Goal: Share content: Distribute website content to other platforms or users

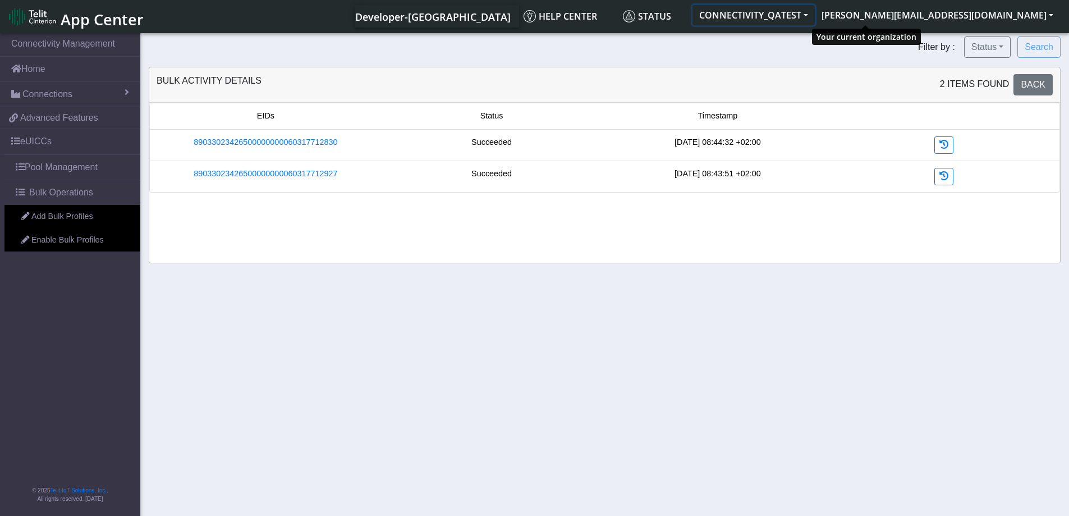
click at [815, 11] on button "CONNECTIVITY_QATEST" at bounding box center [754, 15] width 122 height 20
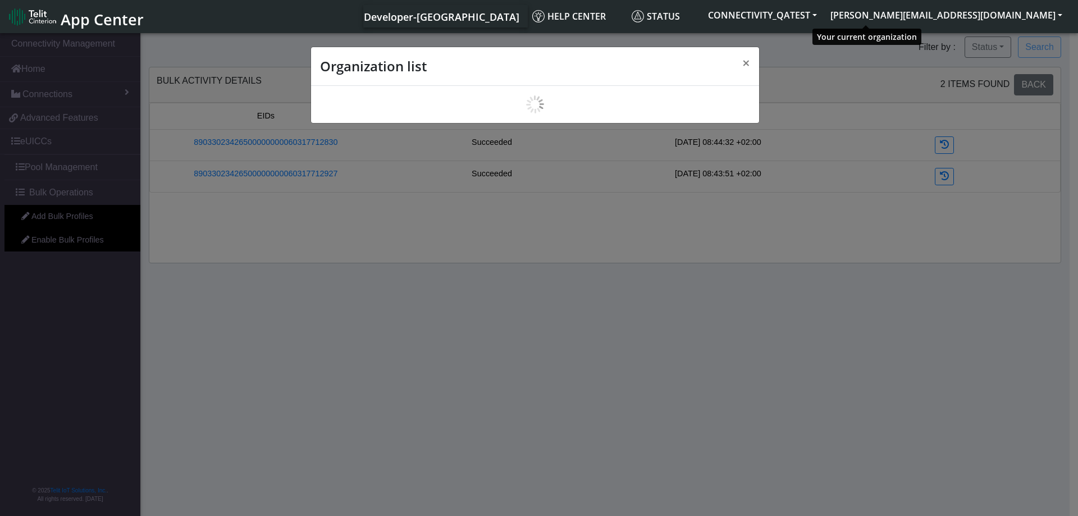
scroll to position [4, 0]
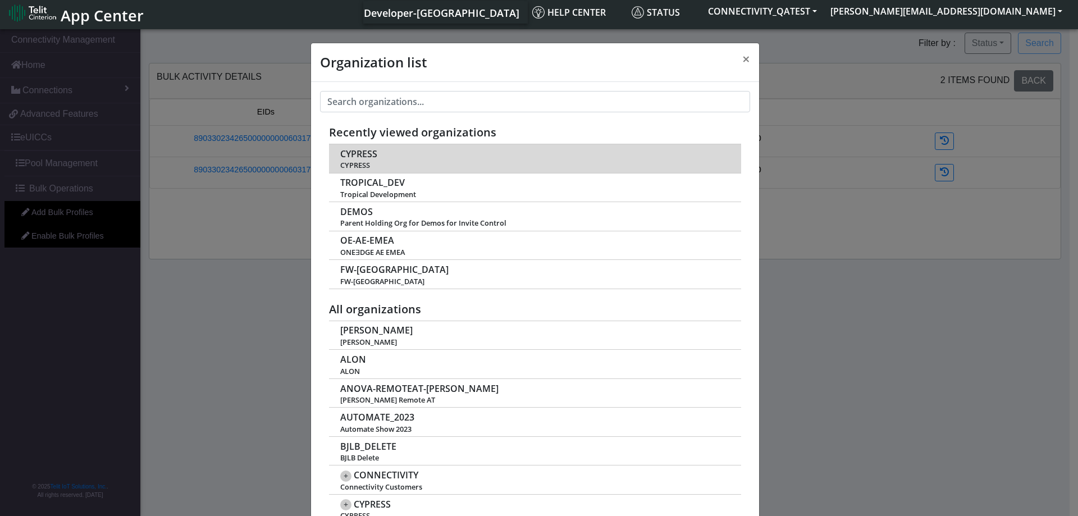
click at [352, 150] on span "CYPRESS" at bounding box center [358, 154] width 37 height 11
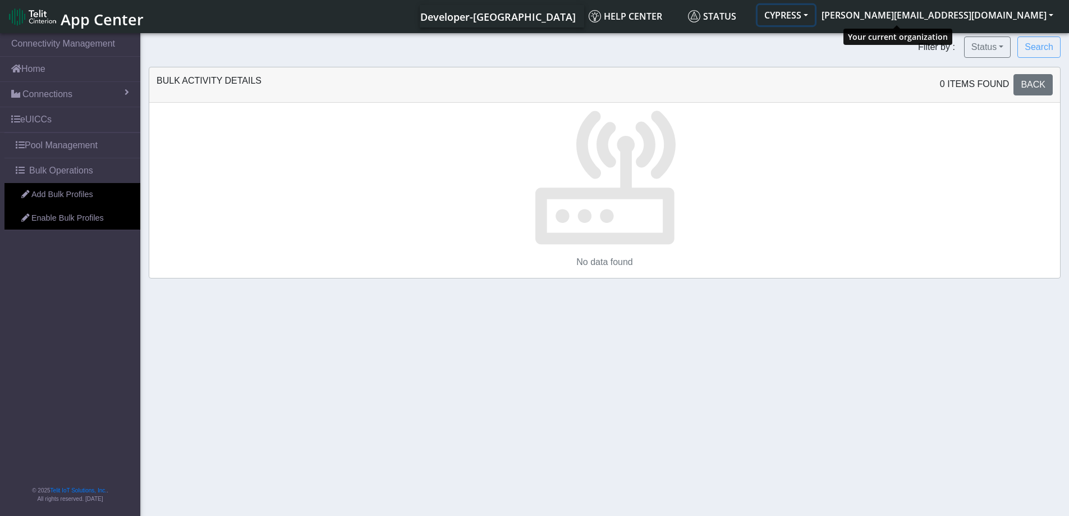
click at [815, 10] on button "CYPRESS" at bounding box center [786, 15] width 57 height 20
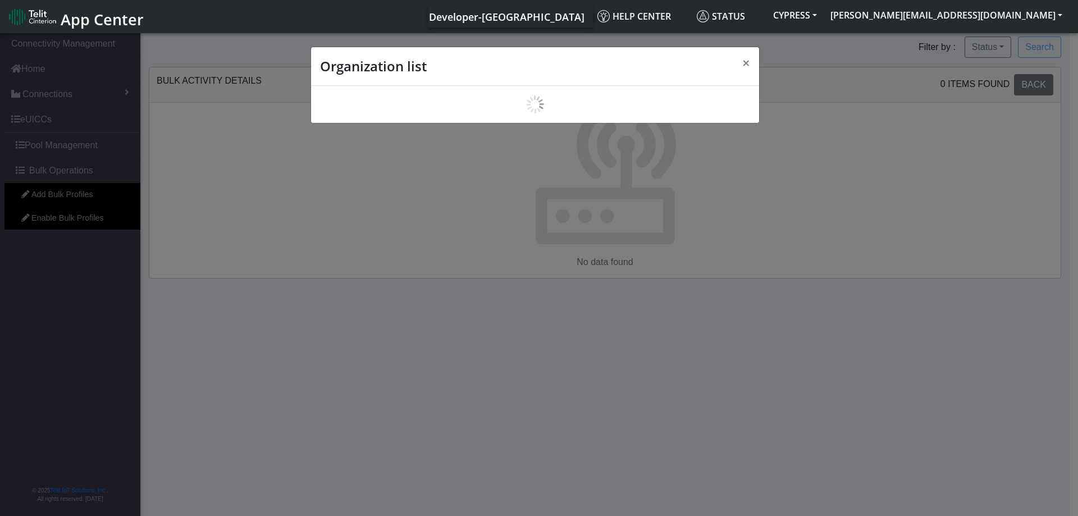
scroll to position [4, 0]
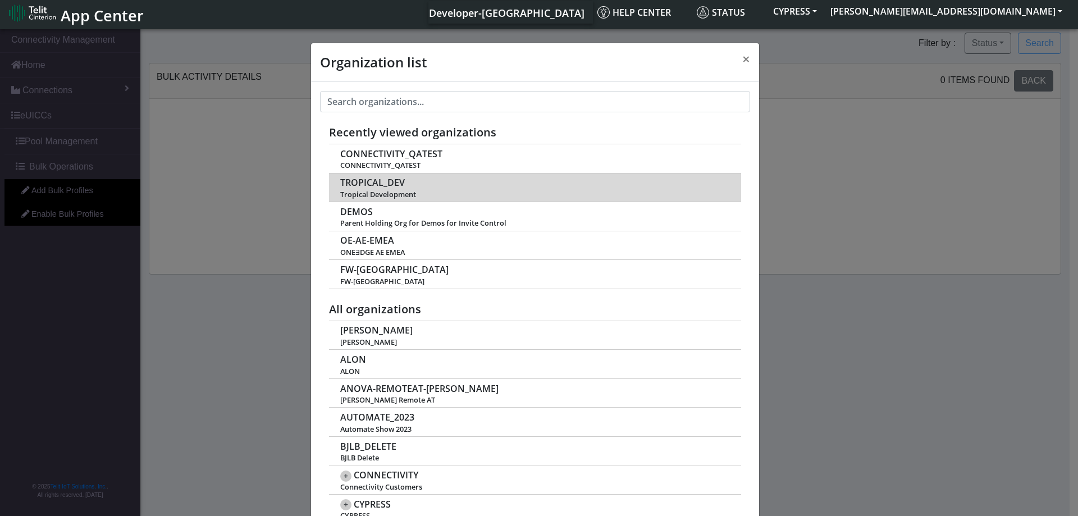
click at [372, 181] on span "TROPICAL_DEV" at bounding box center [372, 182] width 65 height 11
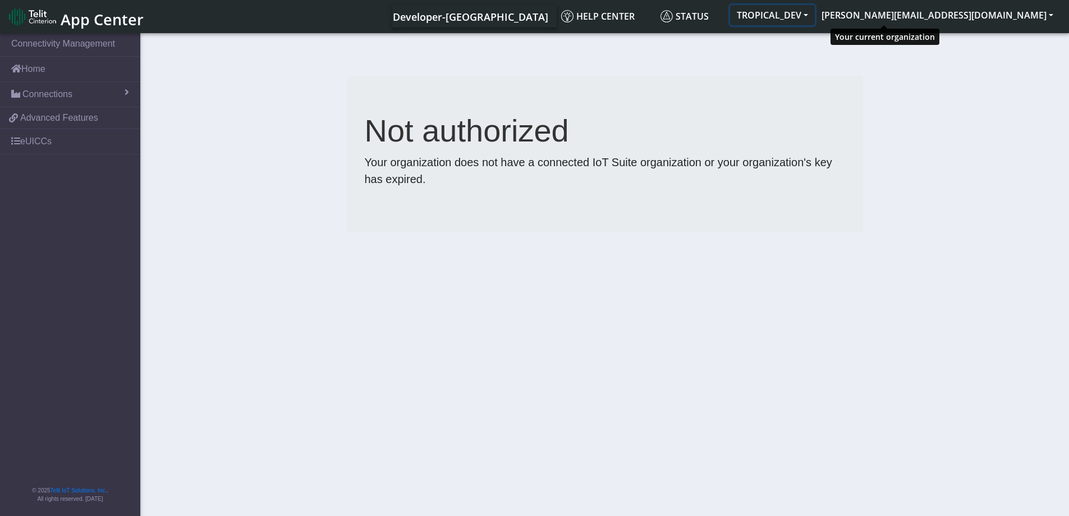
click at [815, 11] on button "TROPICAL_DEV" at bounding box center [772, 15] width 85 height 20
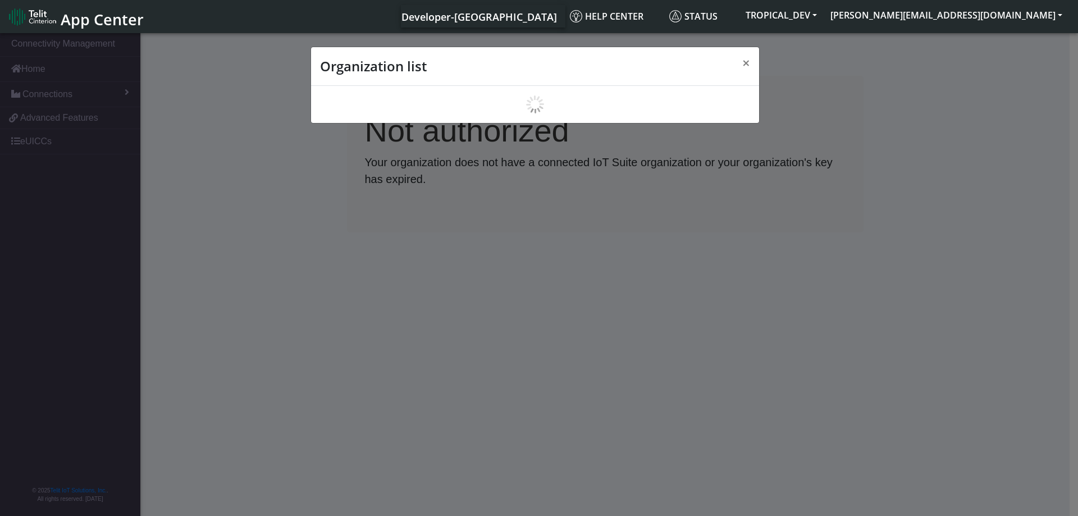
scroll to position [4, 0]
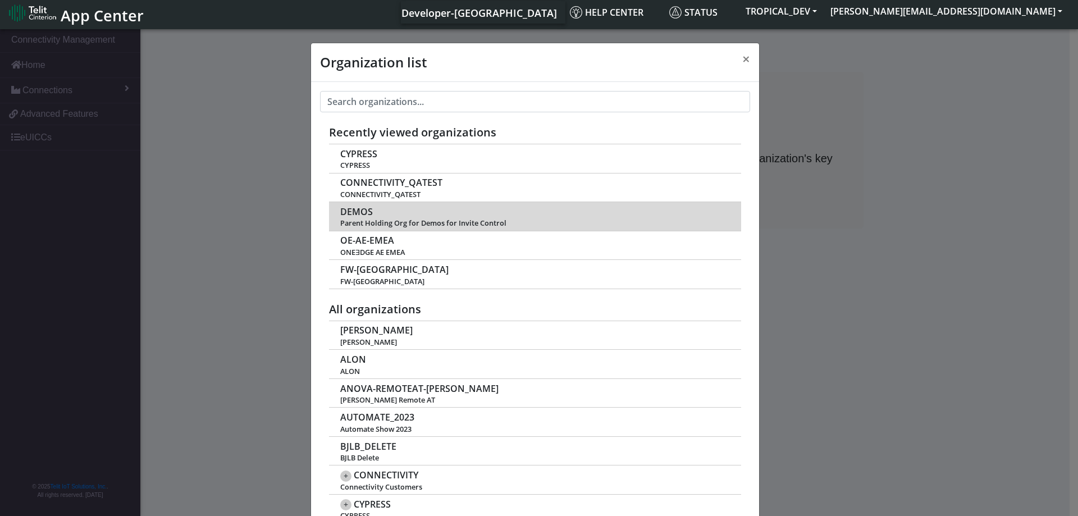
click at [360, 216] on span "DEMOS" at bounding box center [356, 212] width 33 height 11
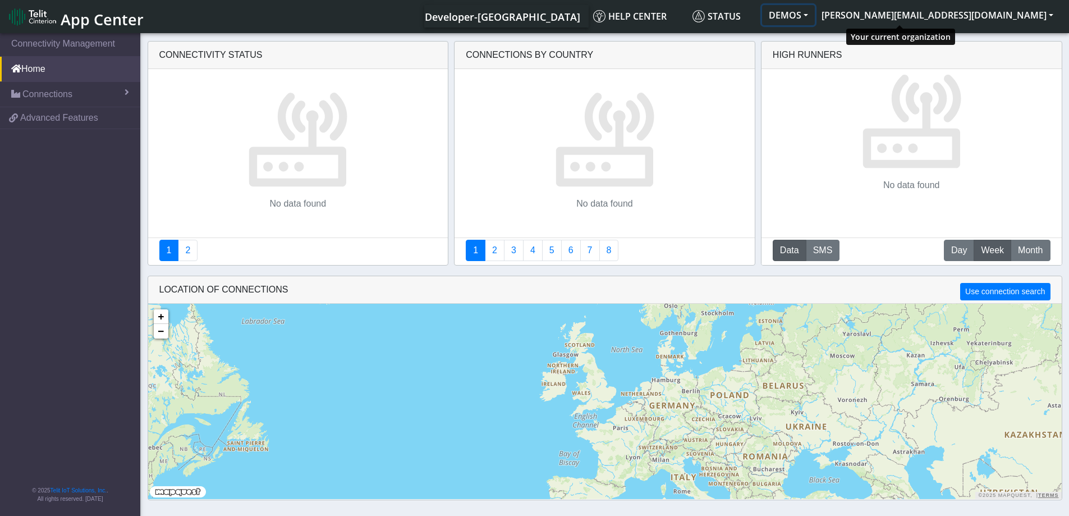
click at [815, 16] on button "DEMOS" at bounding box center [788, 15] width 53 height 20
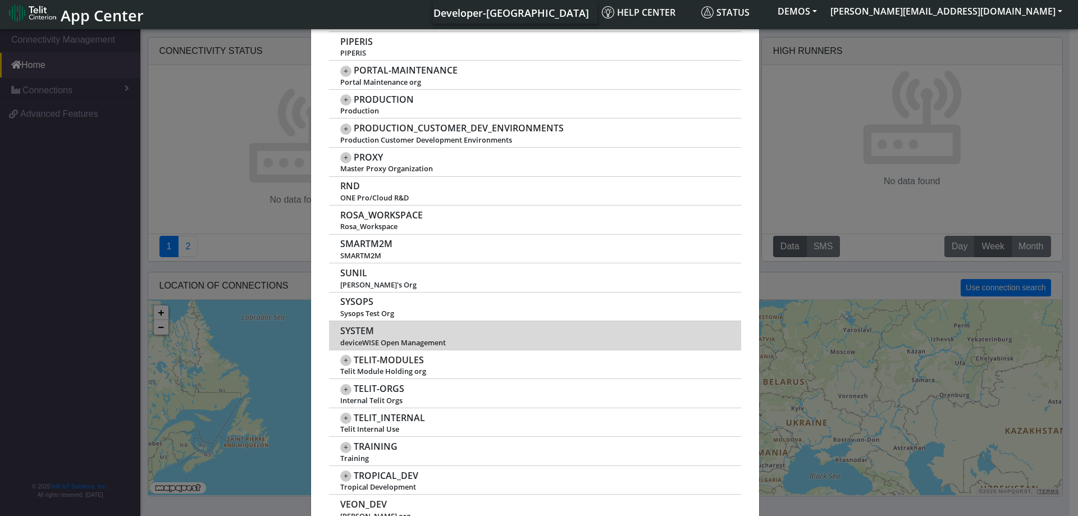
scroll to position [996, 0]
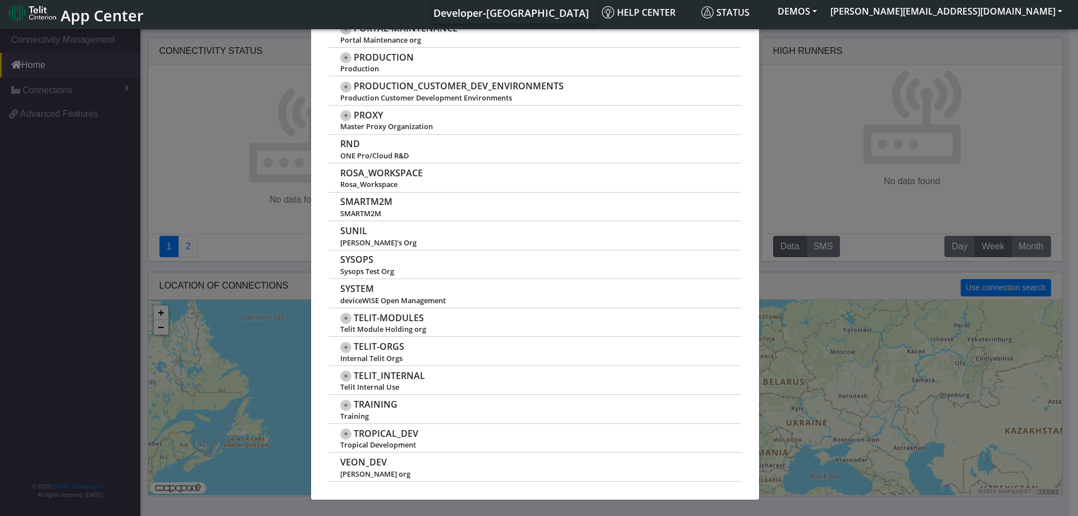
click at [48, 168] on div "Organization list × Recently viewed organizations TROPICAL_DEV Tropical Develop…" at bounding box center [539, 271] width 1078 height 489
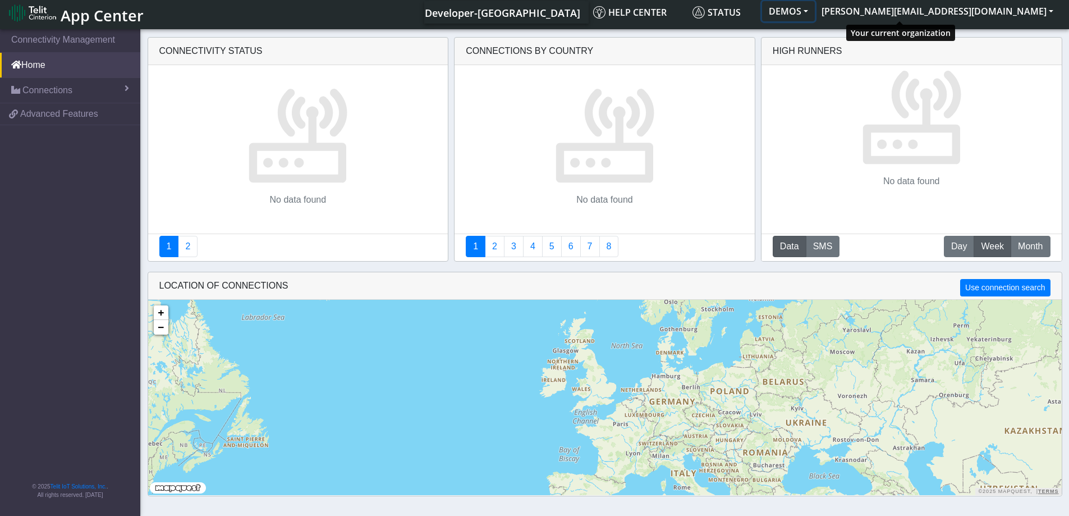
click at [815, 10] on button "DEMOS" at bounding box center [788, 11] width 53 height 20
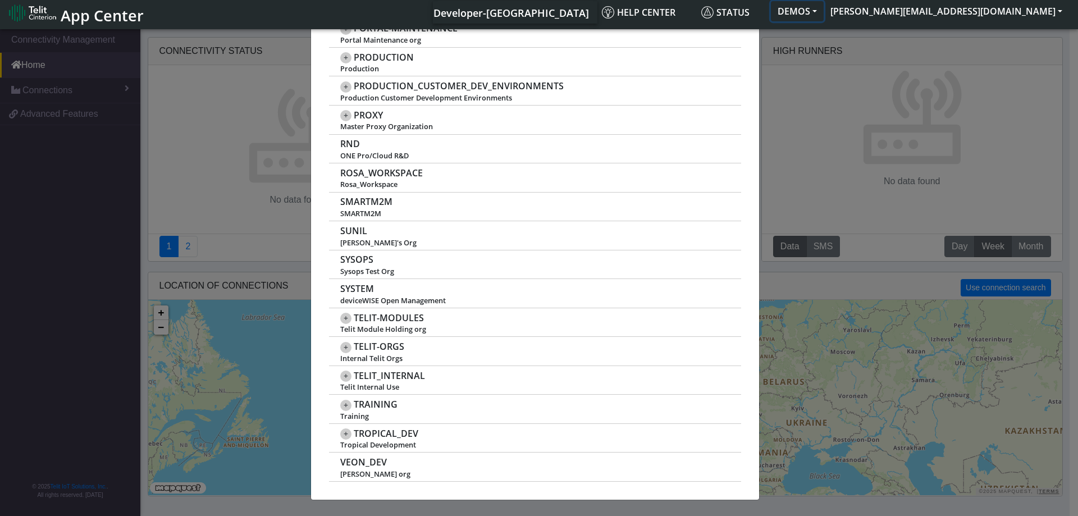
scroll to position [0, 0]
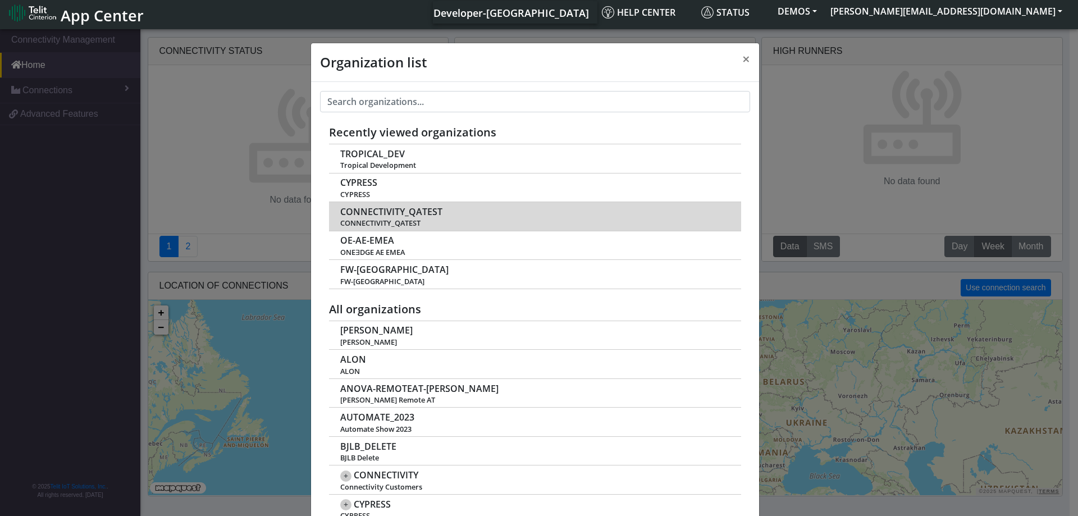
click at [381, 212] on span "CONNECTIVITY_QATEST" at bounding box center [391, 212] width 102 height 11
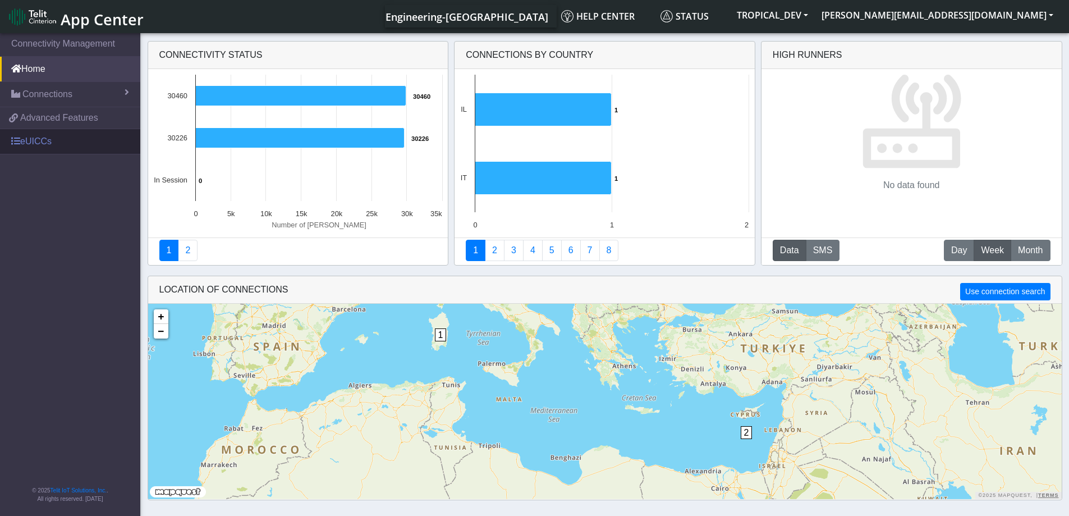
click at [48, 146] on link "eUICCs" at bounding box center [70, 141] width 140 height 25
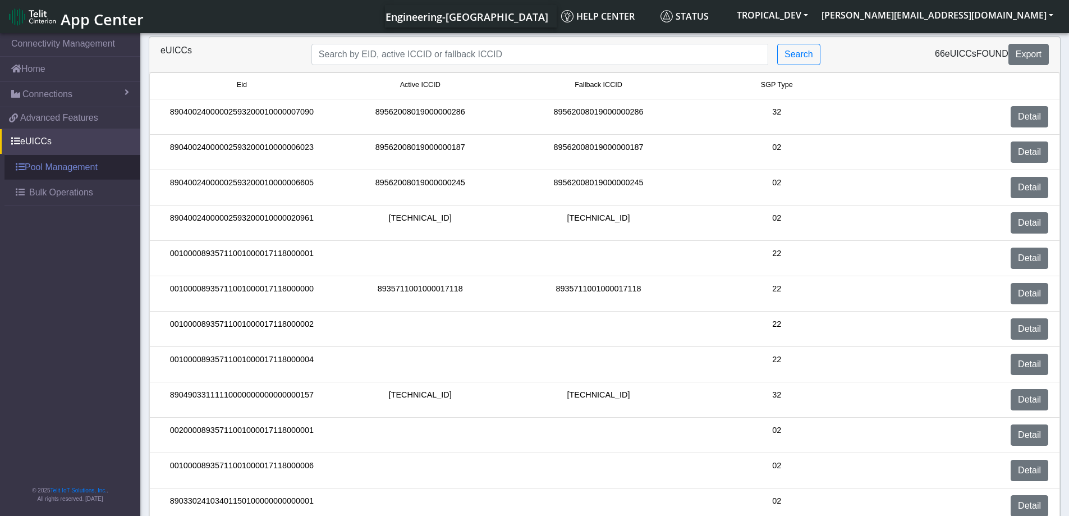
click at [37, 166] on link "Pool Management" at bounding box center [72, 167] width 136 height 25
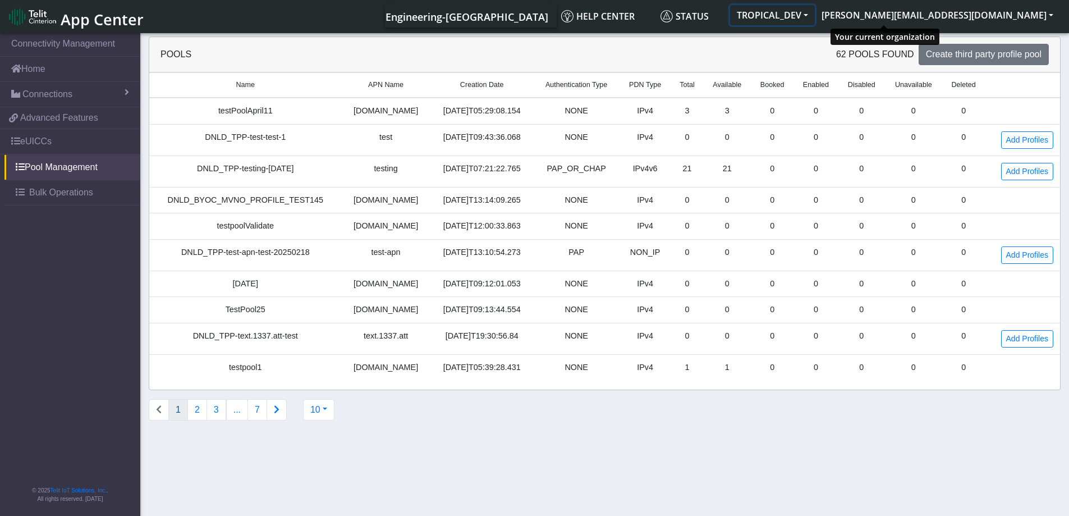
click at [815, 10] on button "TROPICAL_DEV" at bounding box center [772, 15] width 85 height 20
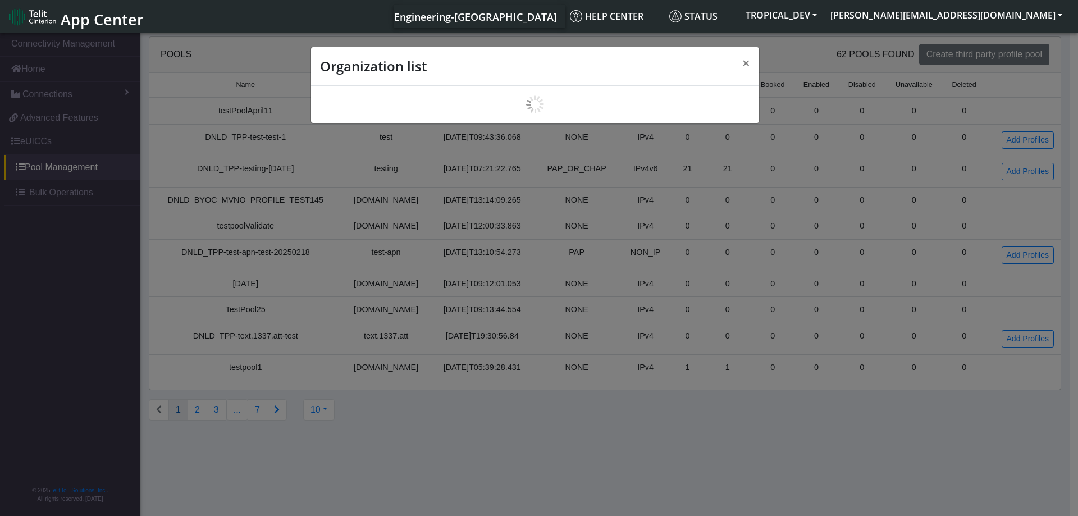
scroll to position [4, 0]
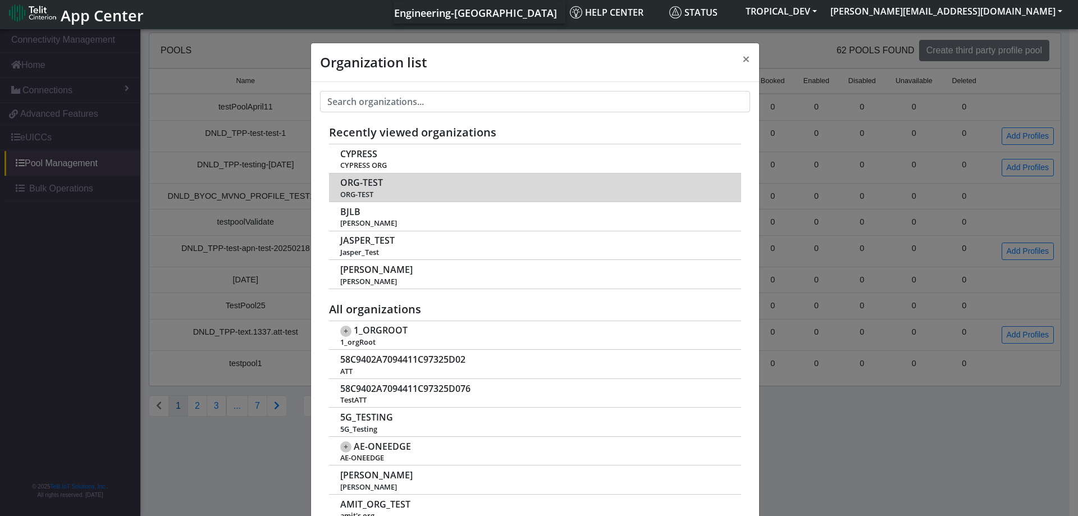
click at [348, 182] on span "ORG-TEST" at bounding box center [361, 182] width 43 height 11
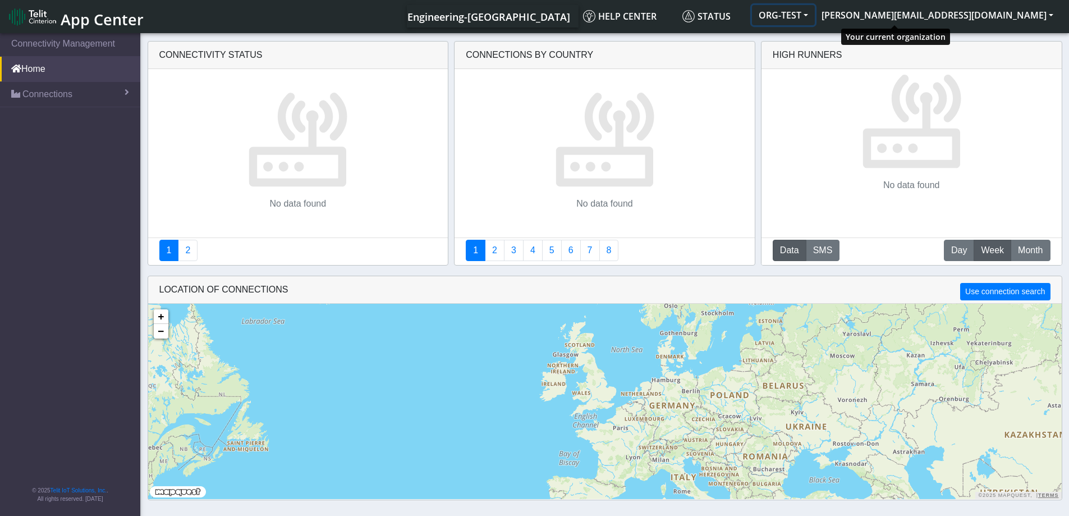
click at [815, 14] on button "ORG-TEST" at bounding box center [783, 15] width 63 height 20
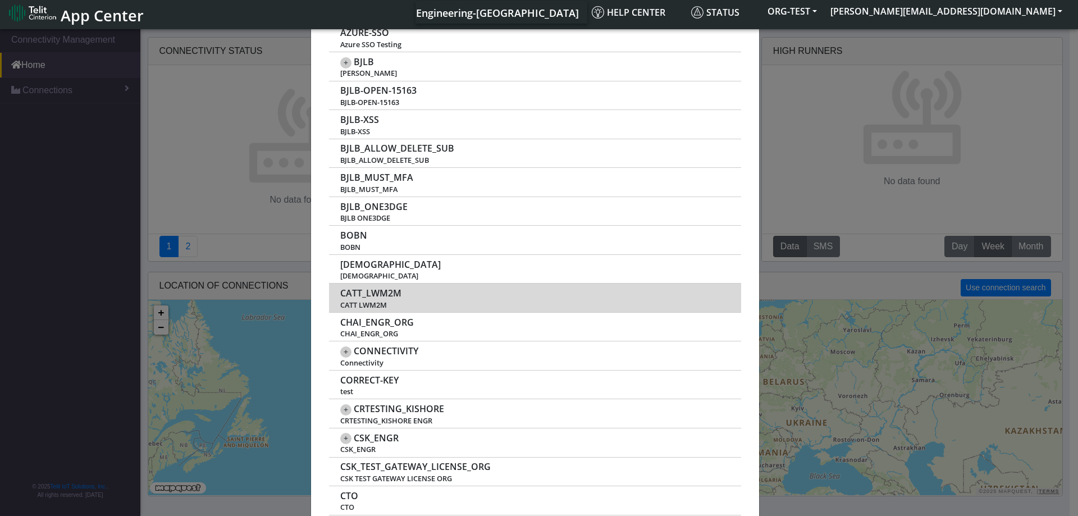
scroll to position [898, 0]
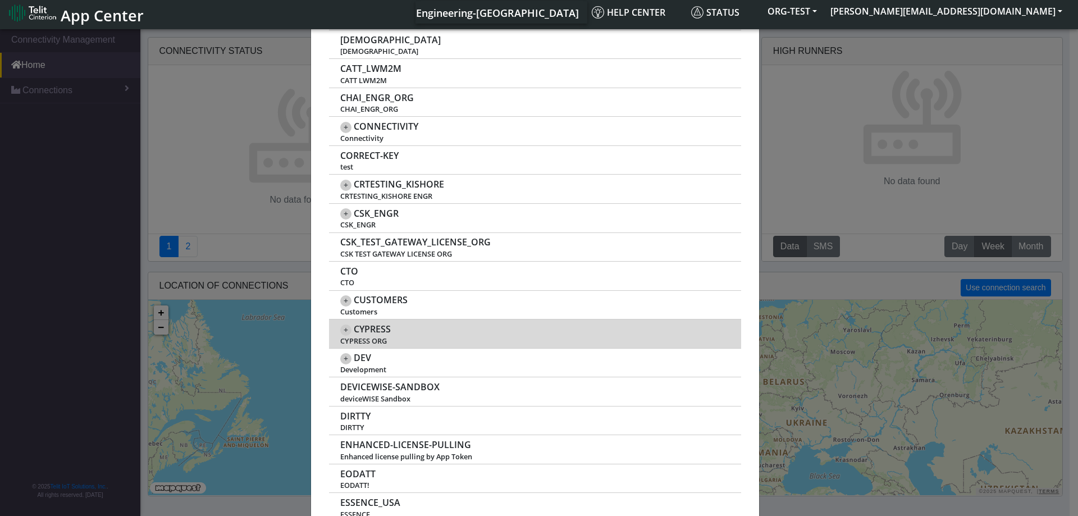
click at [360, 333] on span "CYPRESS" at bounding box center [372, 329] width 37 height 11
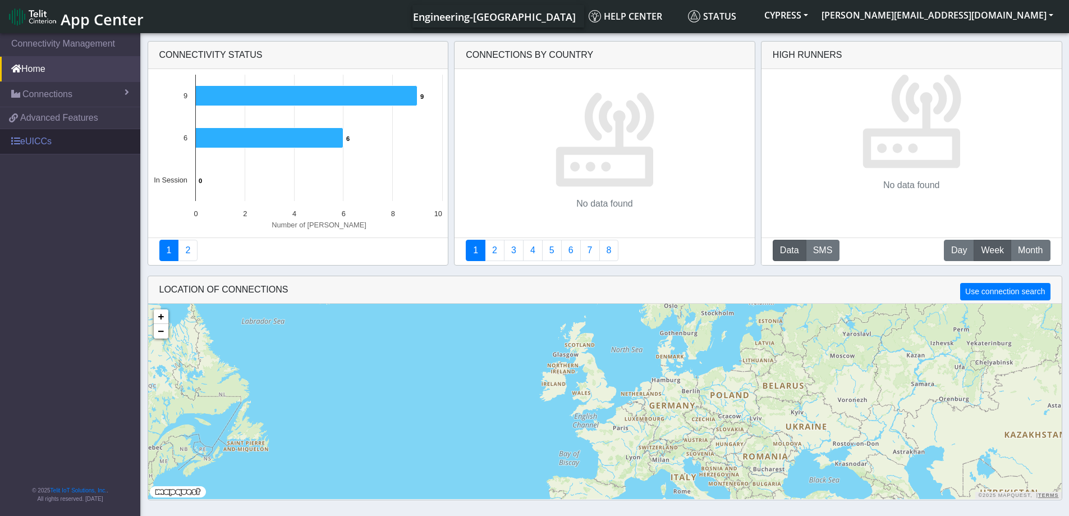
click at [35, 147] on link "eUICCs" at bounding box center [70, 141] width 140 height 25
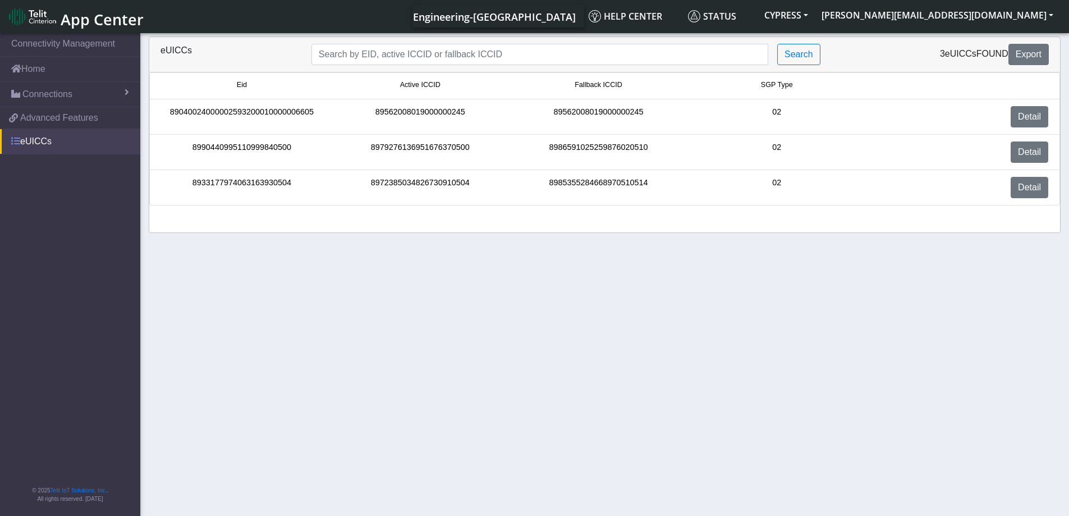
click at [40, 149] on link "eUICCs" at bounding box center [70, 141] width 140 height 25
click at [815, 15] on button "CYPRESS" at bounding box center [786, 15] width 57 height 20
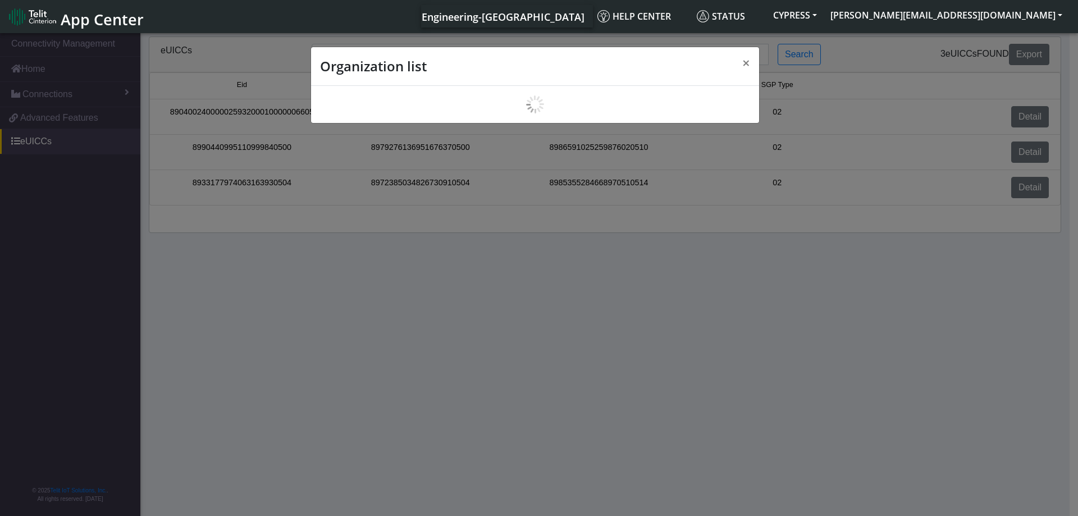
scroll to position [4, 0]
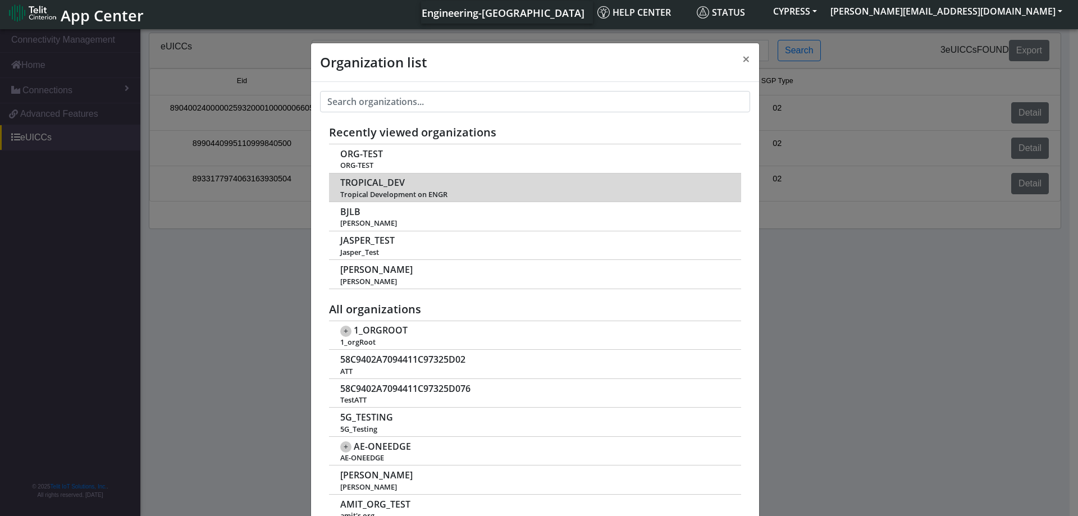
click at [366, 184] on span "TROPICAL_DEV" at bounding box center [372, 182] width 65 height 11
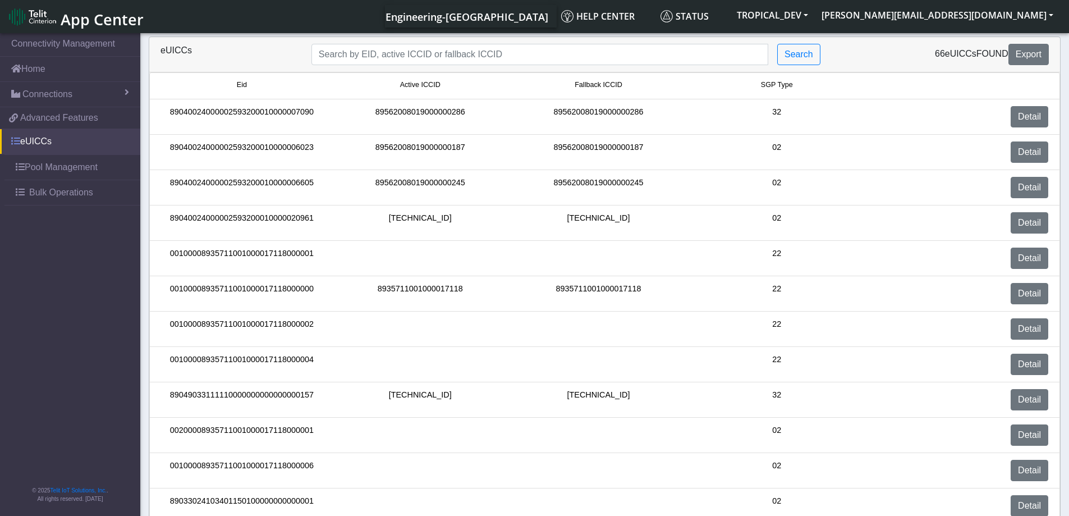
click at [52, 142] on link "eUICCs" at bounding box center [70, 141] width 140 height 25
click at [1025, 114] on link "Detail" at bounding box center [1030, 116] width 38 height 21
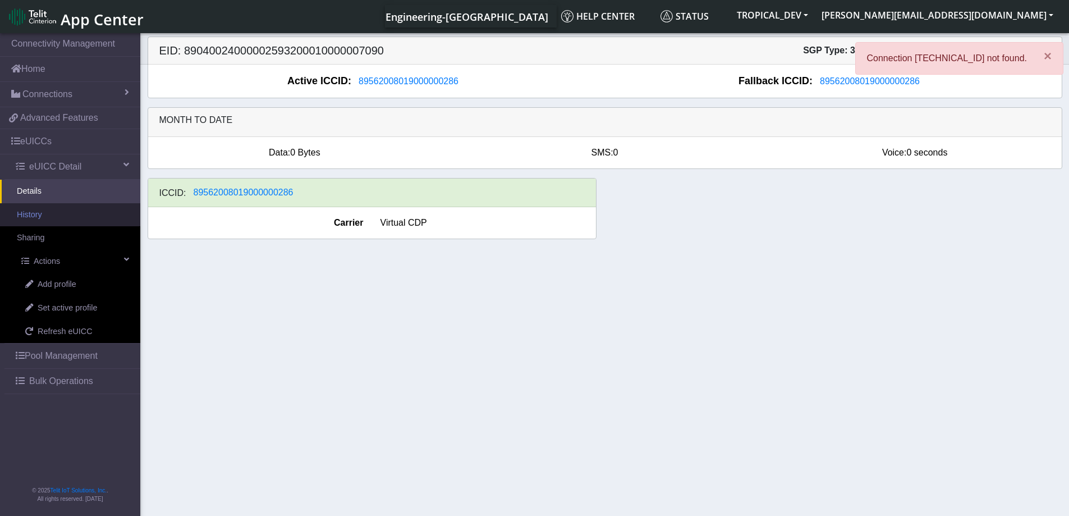
click at [44, 217] on link "History" at bounding box center [70, 215] width 140 height 24
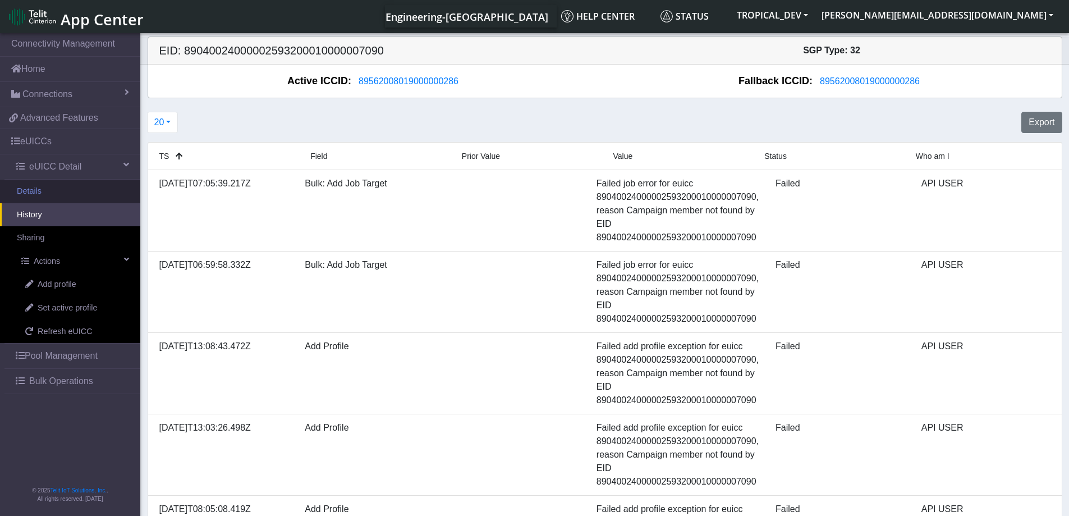
click at [39, 190] on link "Details" at bounding box center [70, 192] width 140 height 24
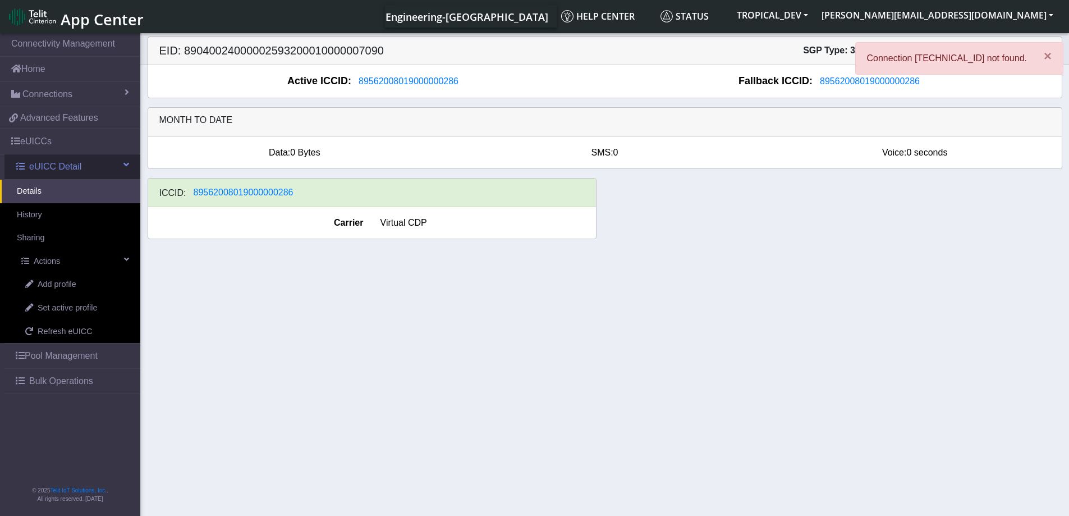
click at [125, 164] on span at bounding box center [126, 164] width 6 height 9
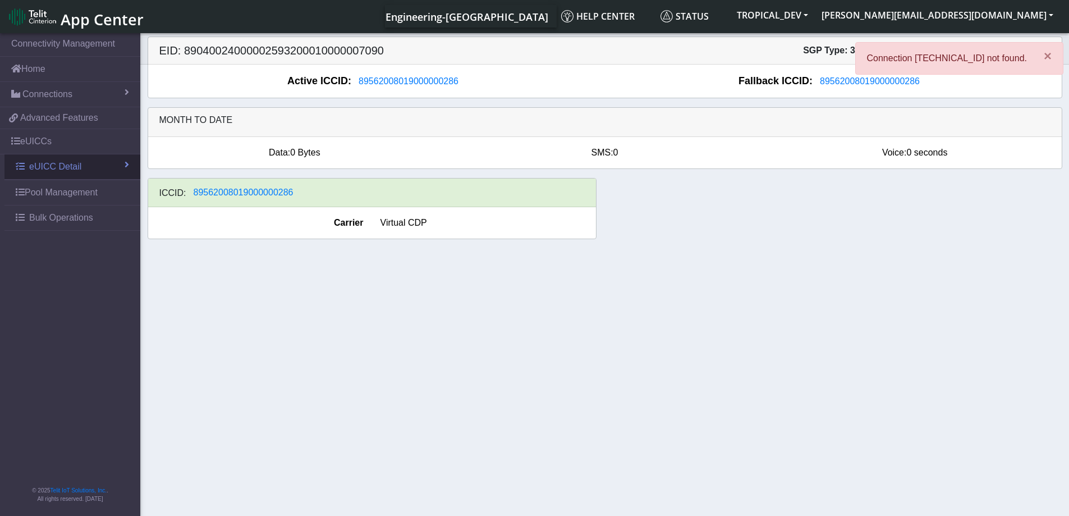
click at [125, 164] on span at bounding box center [127, 164] width 4 height 9
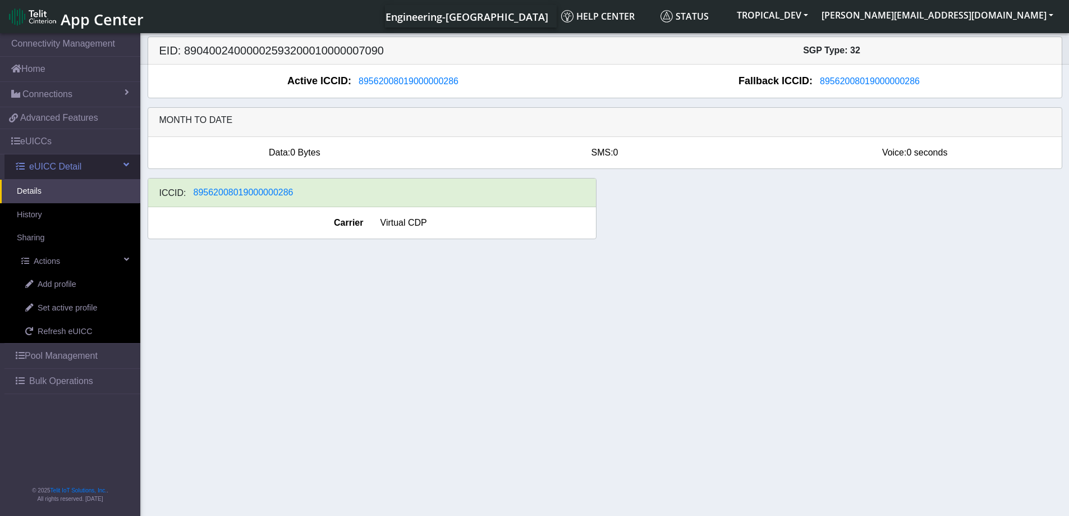
click at [126, 161] on span at bounding box center [126, 164] width 6 height 9
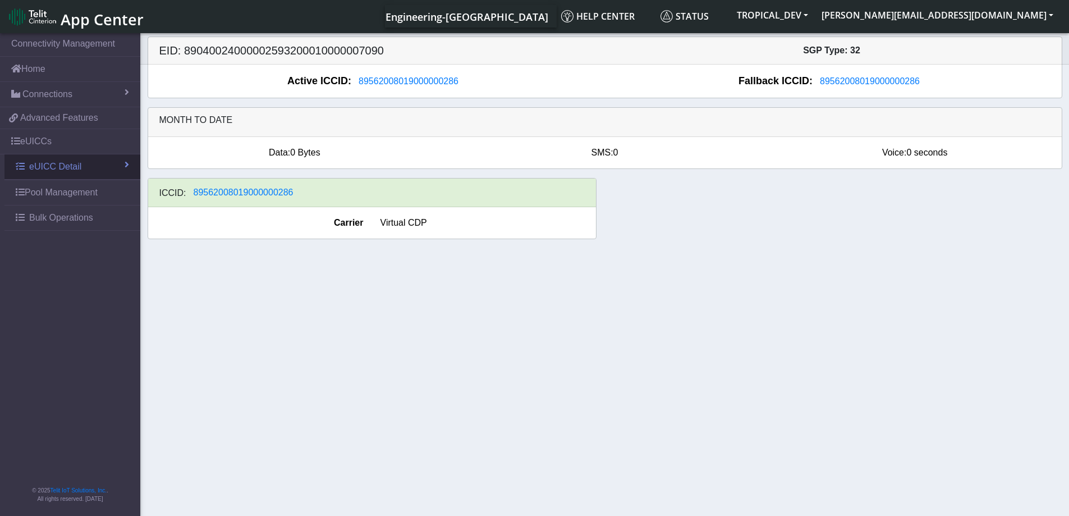
click at [56, 171] on span "eUICC Detail" at bounding box center [55, 166] width 52 height 13
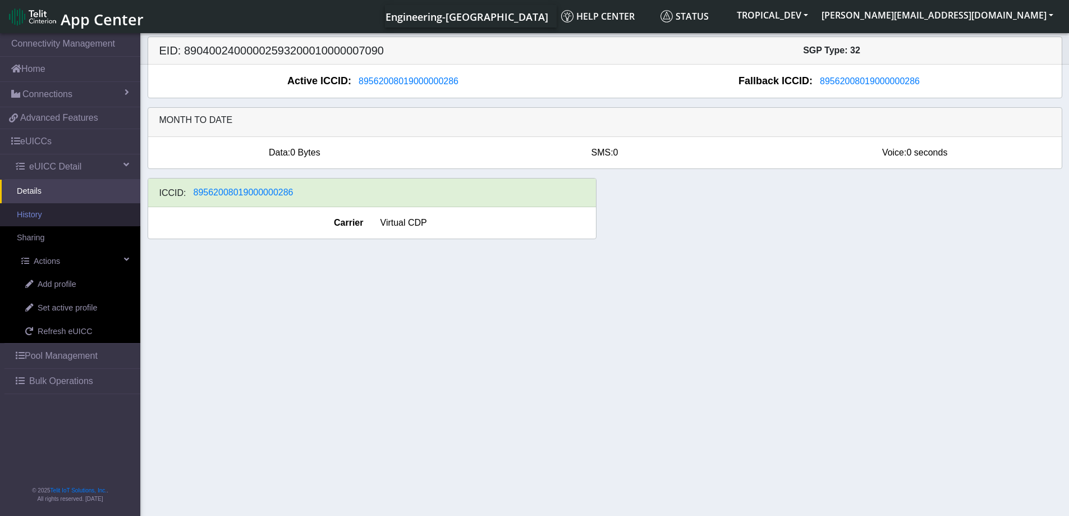
click at [43, 217] on link "History" at bounding box center [70, 215] width 140 height 24
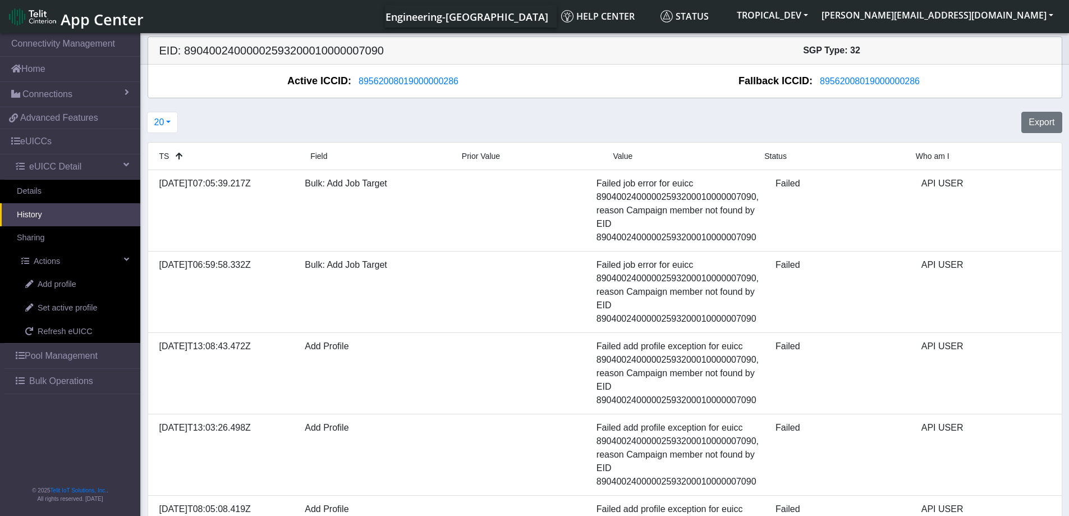
click at [176, 153] on icon at bounding box center [179, 156] width 7 height 8
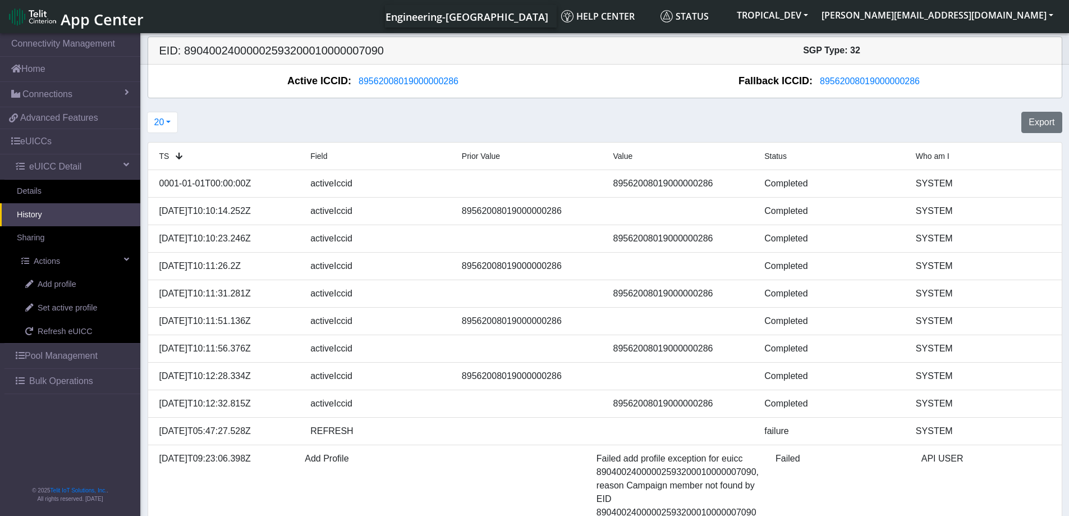
click at [176, 153] on icon at bounding box center [179, 156] width 7 height 8
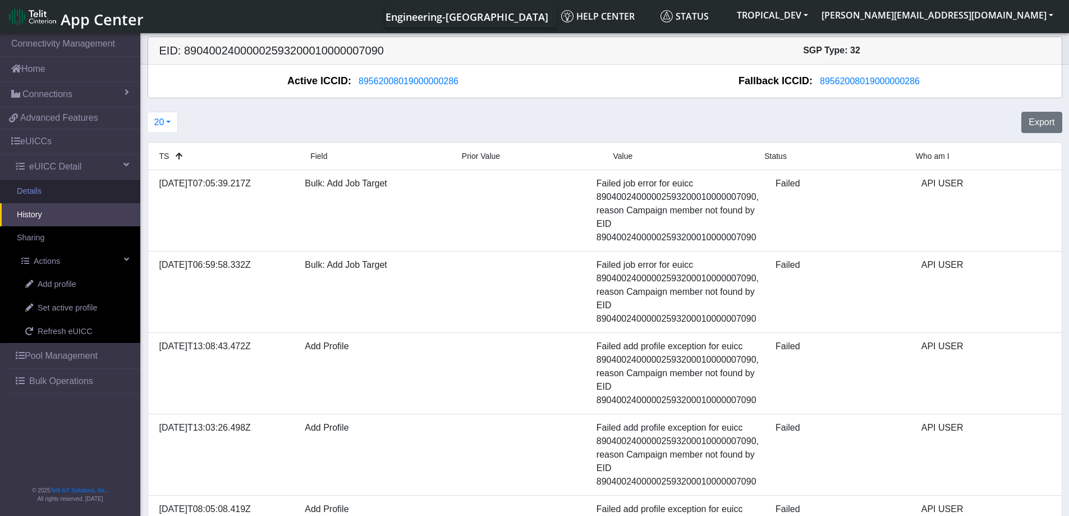
click at [31, 198] on link "Details" at bounding box center [70, 192] width 140 height 24
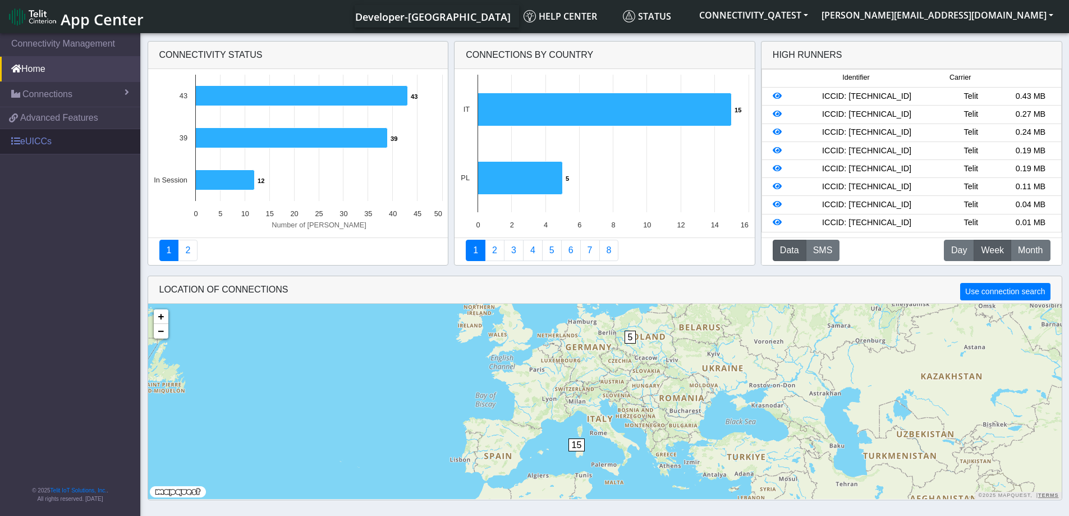
drag, startPoint x: 33, startPoint y: 134, endPoint x: 27, endPoint y: 149, distance: 16.0
click at [31, 135] on link "eUICCs" at bounding box center [70, 141] width 140 height 25
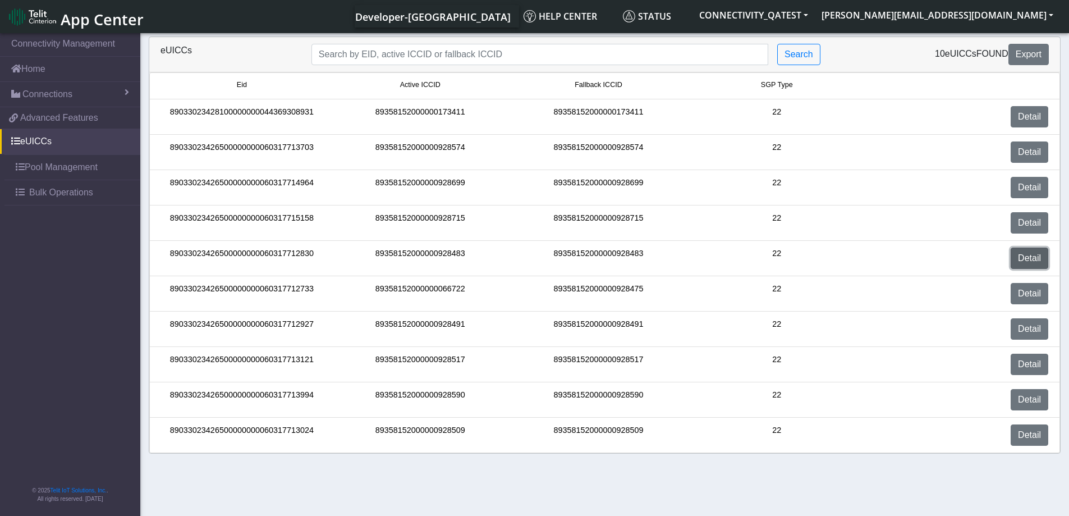
click at [1029, 257] on link "Detail" at bounding box center [1030, 257] width 38 height 21
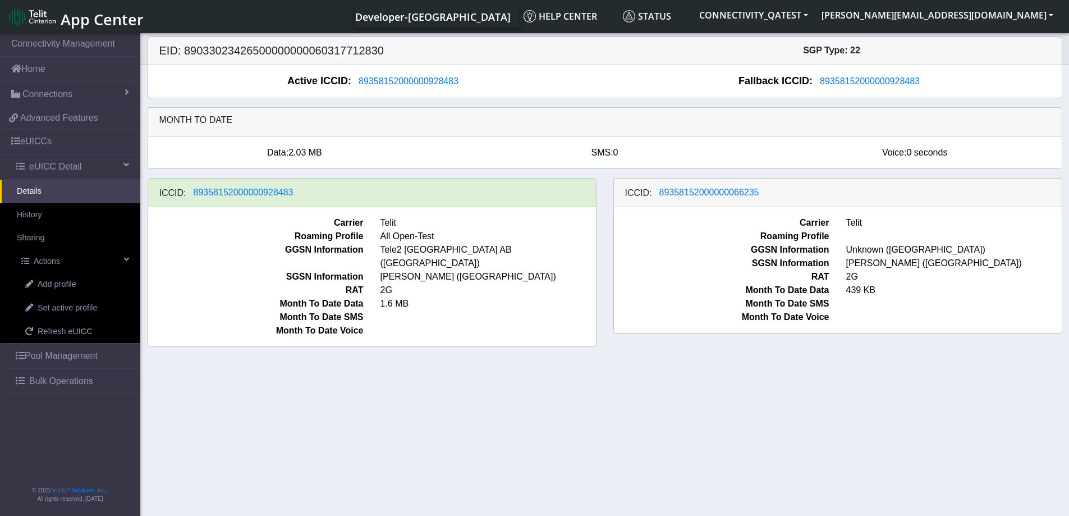
click at [152, 310] on span "Month To Date SMS" at bounding box center [256, 316] width 232 height 13
click at [37, 215] on link "History" at bounding box center [70, 215] width 140 height 24
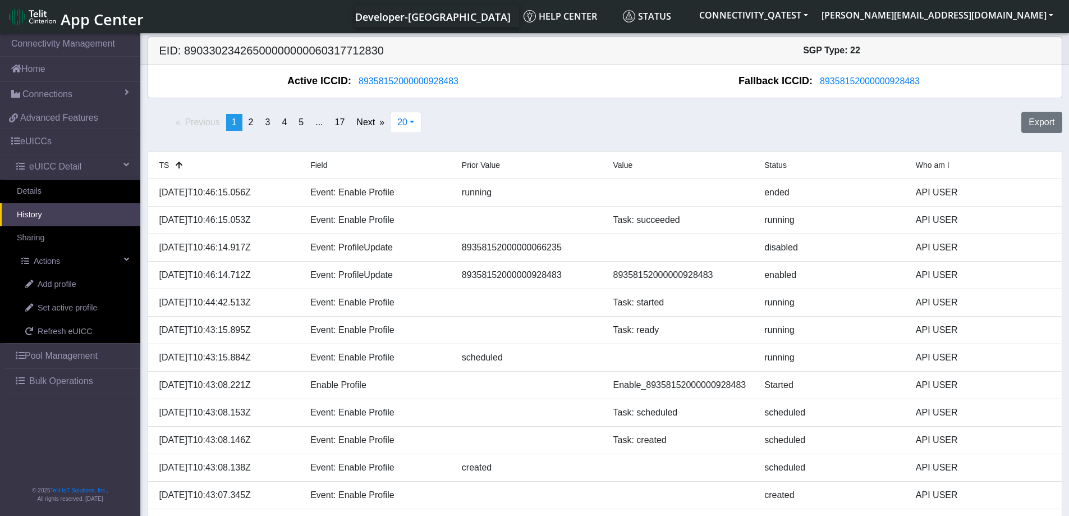
click at [58, 219] on link "History" at bounding box center [70, 215] width 140 height 24
click at [47, 199] on link "Details" at bounding box center [70, 192] width 140 height 24
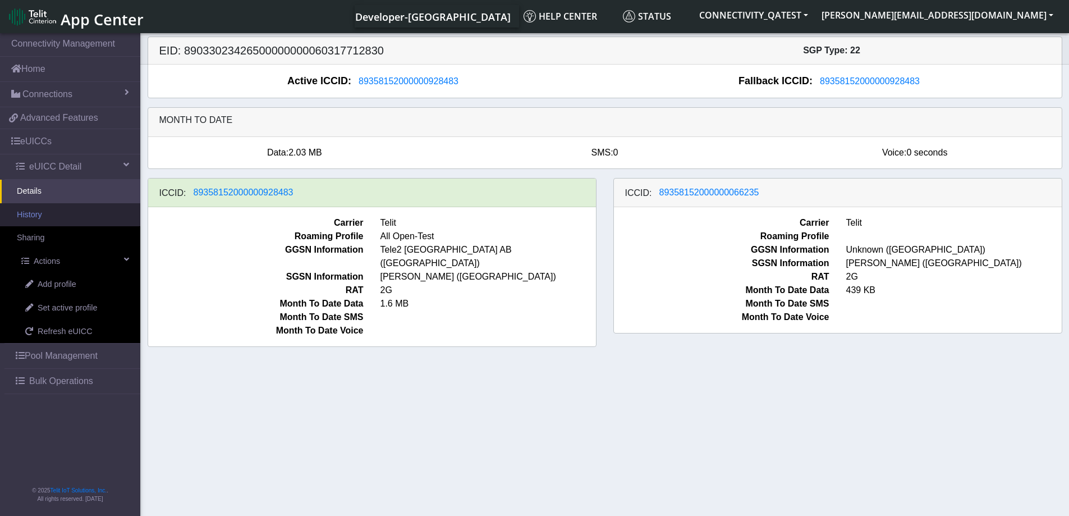
click at [43, 216] on link "History" at bounding box center [70, 215] width 140 height 24
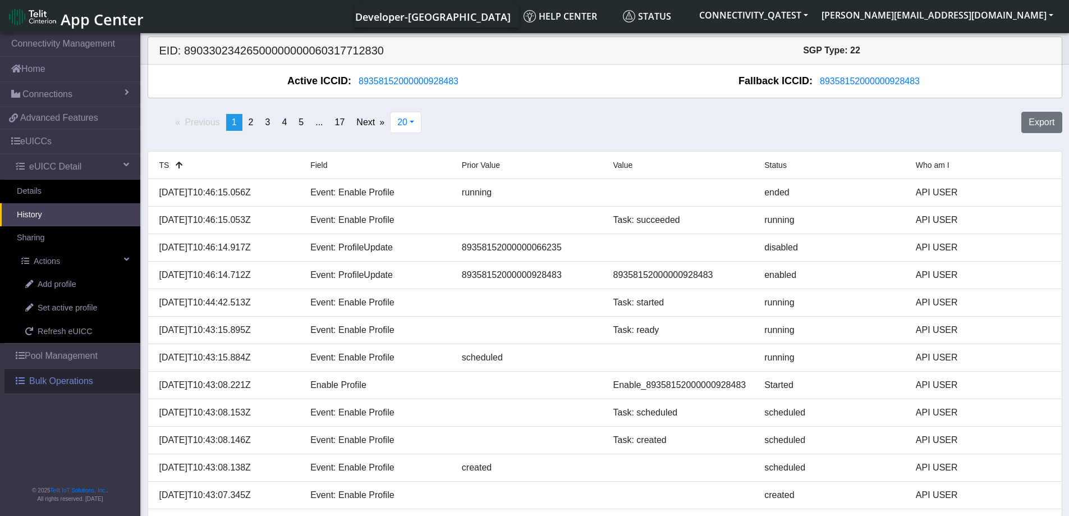
click at [68, 384] on span "Bulk Operations" at bounding box center [61, 380] width 64 height 13
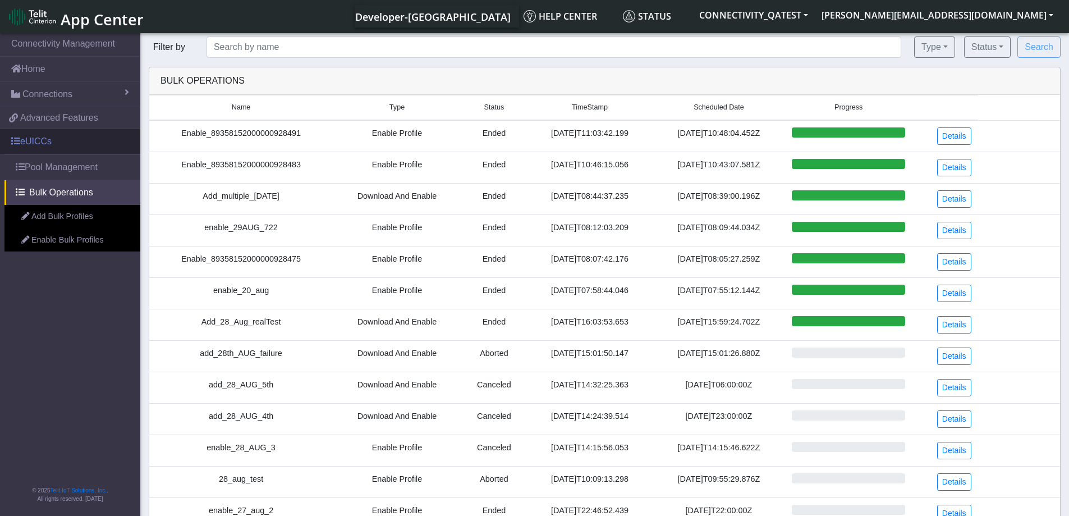
click at [63, 140] on link "eUICCs" at bounding box center [70, 141] width 140 height 25
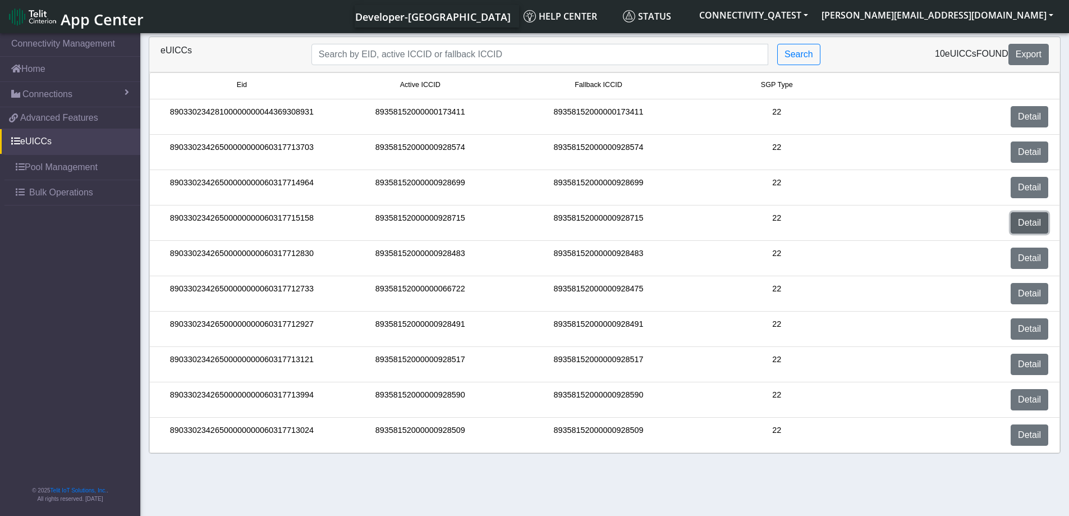
click at [1035, 221] on link "Detail" at bounding box center [1030, 222] width 38 height 21
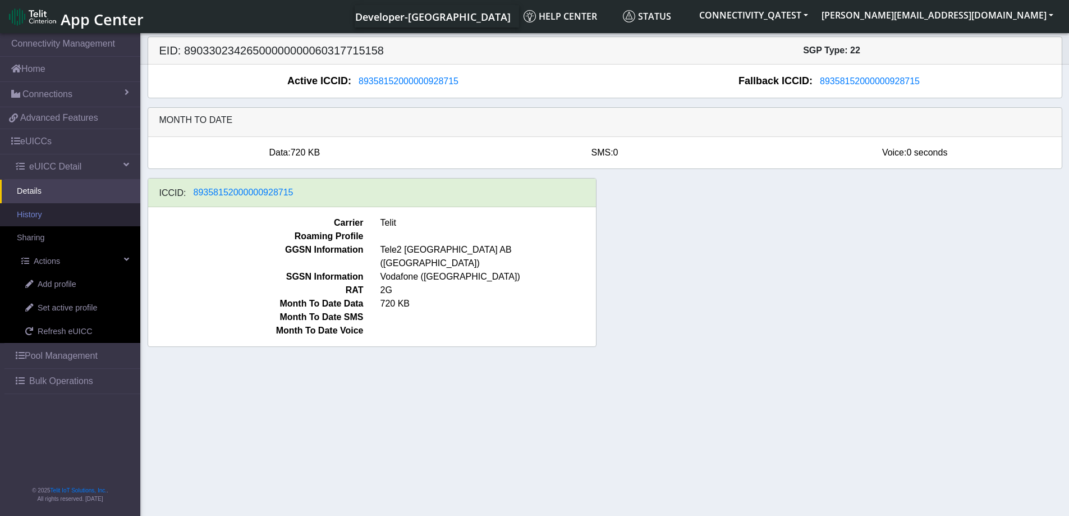
click at [43, 216] on link "History" at bounding box center [70, 215] width 140 height 24
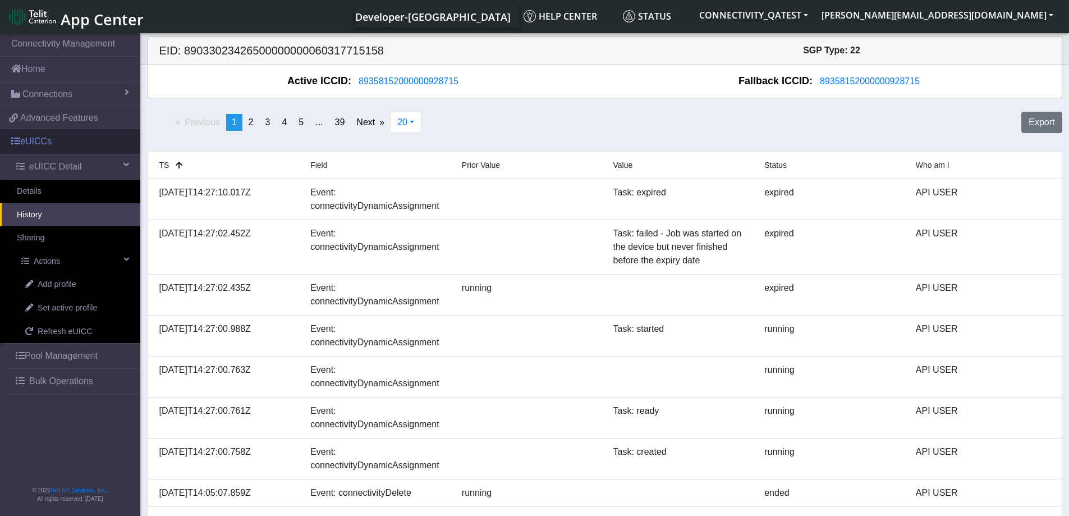
click at [39, 140] on link "eUICCs" at bounding box center [70, 141] width 140 height 25
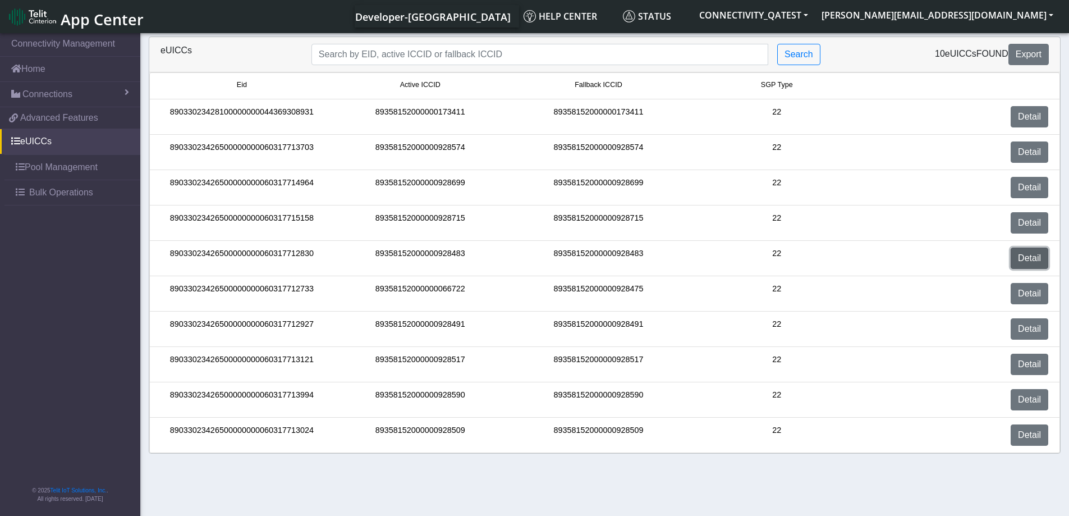
click at [1047, 259] on link "Detail" at bounding box center [1030, 257] width 38 height 21
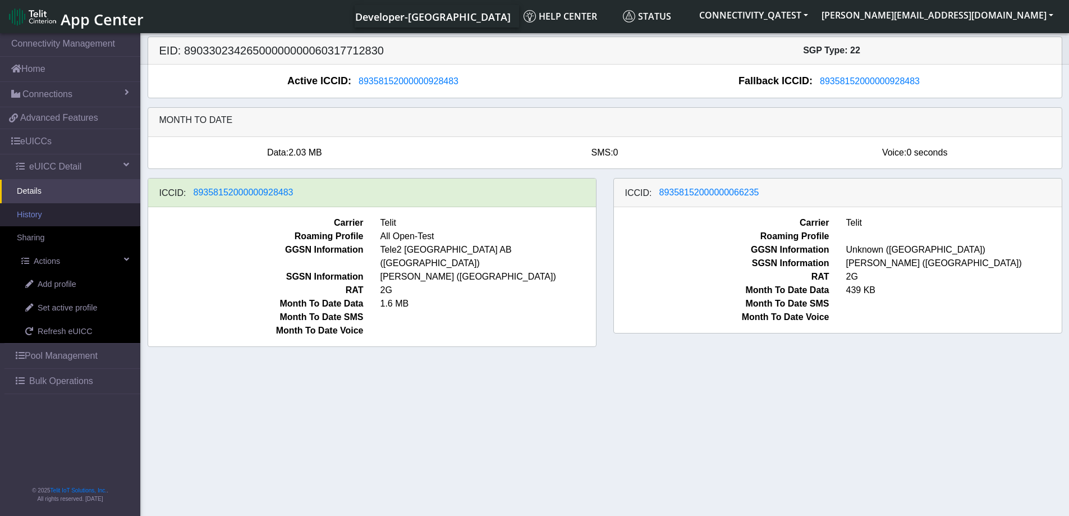
click at [39, 219] on link "History" at bounding box center [70, 215] width 140 height 24
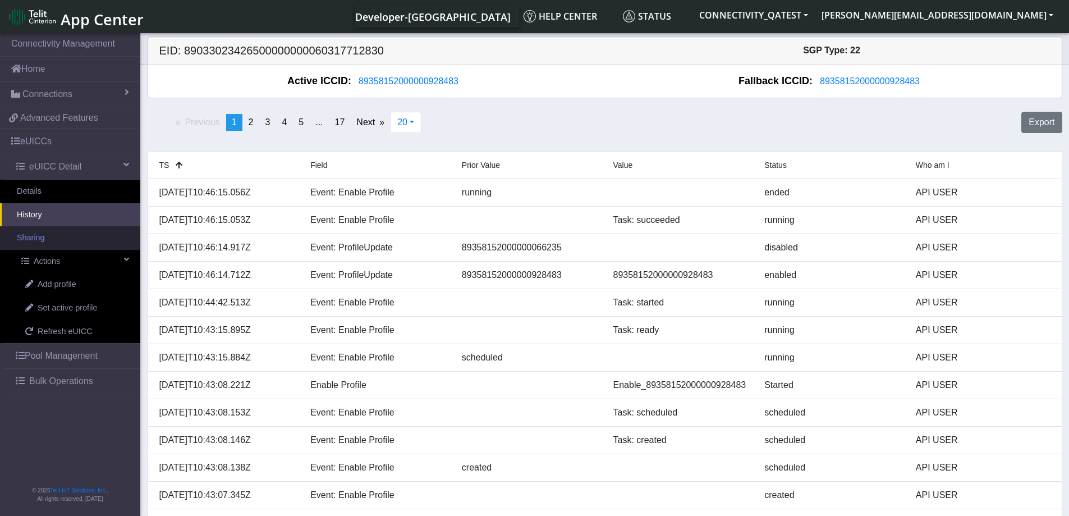
click at [33, 241] on link "Sharing" at bounding box center [70, 238] width 140 height 24
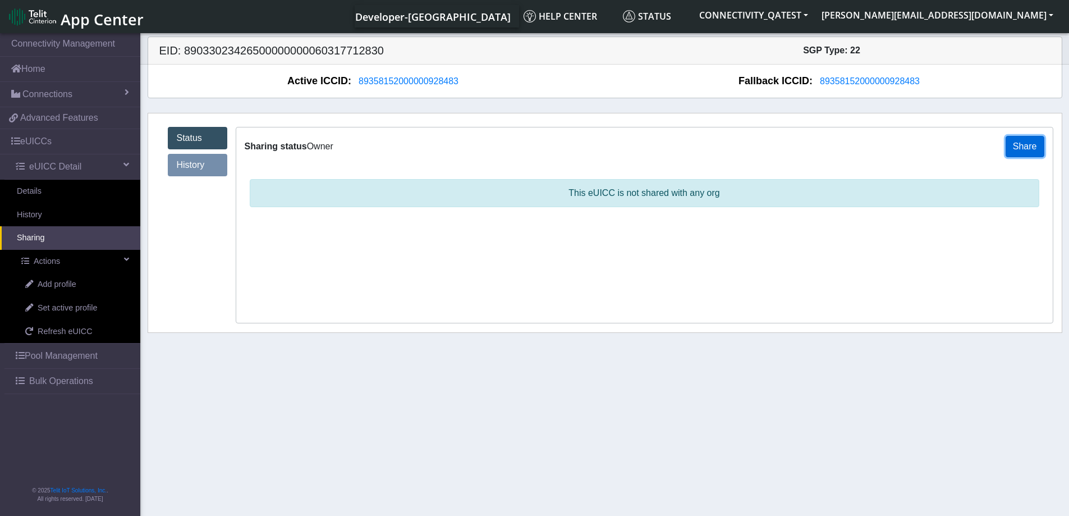
click at [1034, 144] on button "Share" at bounding box center [1025, 146] width 39 height 21
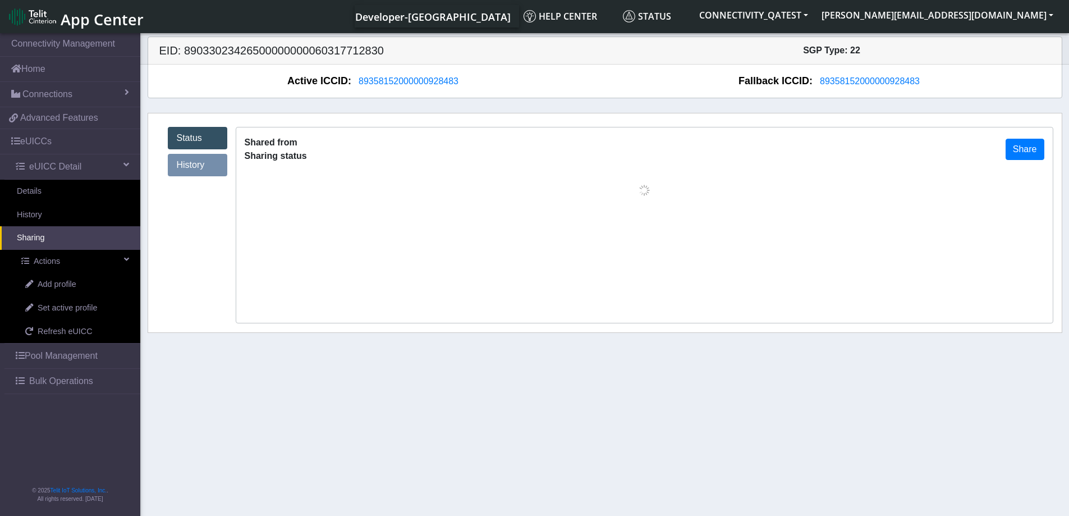
click at [1047, 144] on div "Shared from Sharing status Share" at bounding box center [644, 149] width 817 height 44
click at [1033, 150] on button "Share" at bounding box center [1025, 149] width 39 height 21
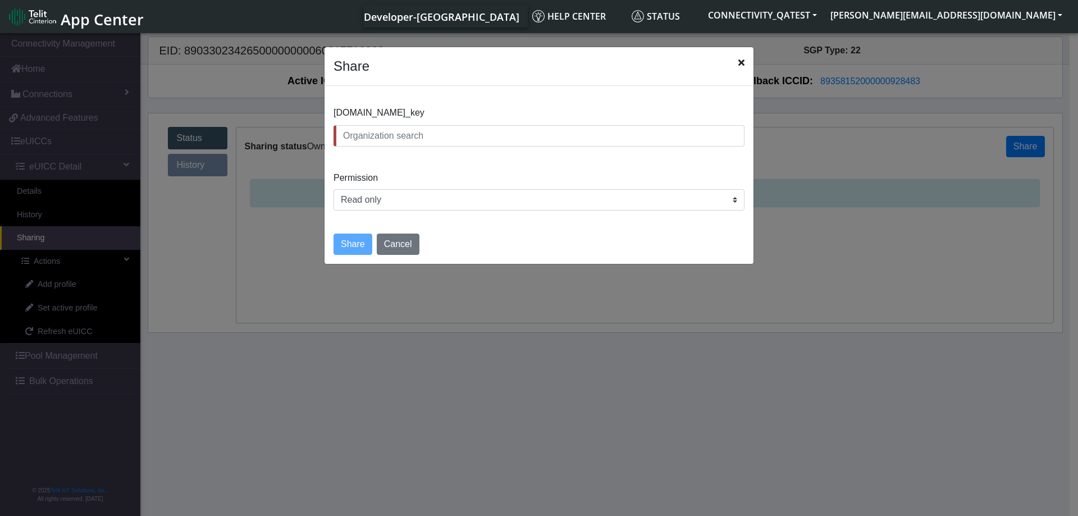
click at [741, 61] on icon "Close" at bounding box center [741, 62] width 6 height 9
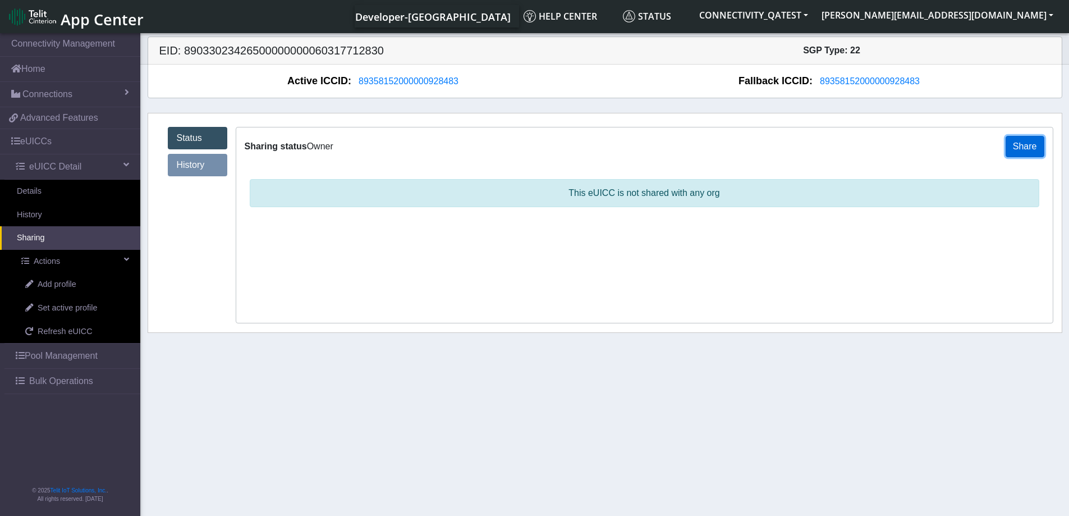
click at [1025, 146] on button "Share" at bounding box center [1025, 146] width 39 height 21
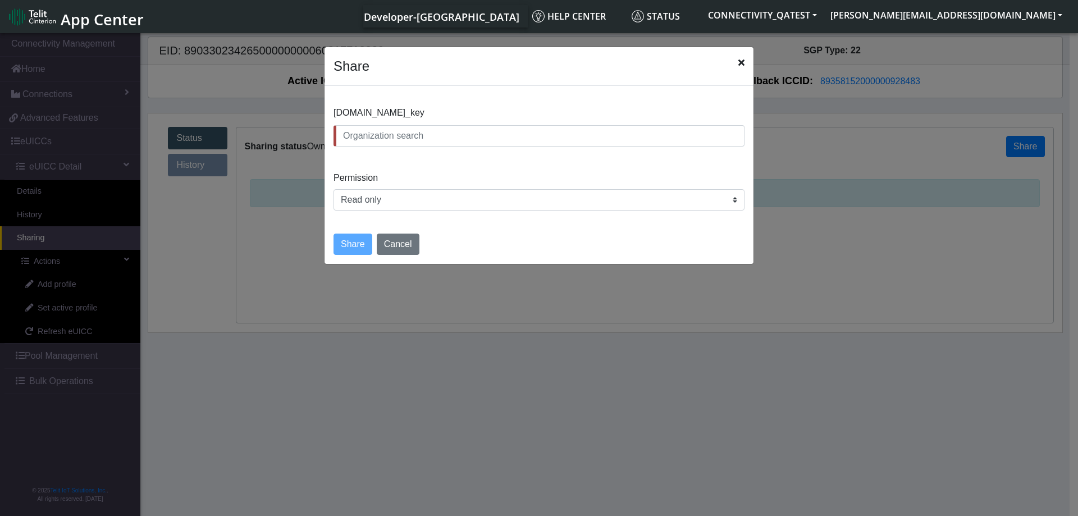
click at [740, 62] on icon "Close" at bounding box center [741, 62] width 6 height 9
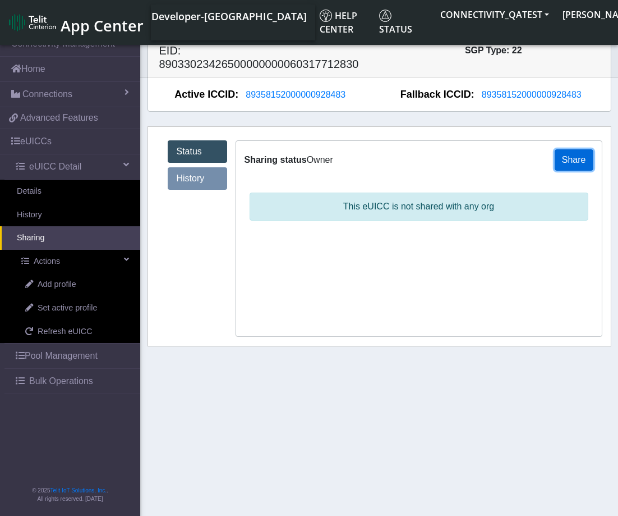
click at [576, 163] on button "Share" at bounding box center [574, 159] width 39 height 21
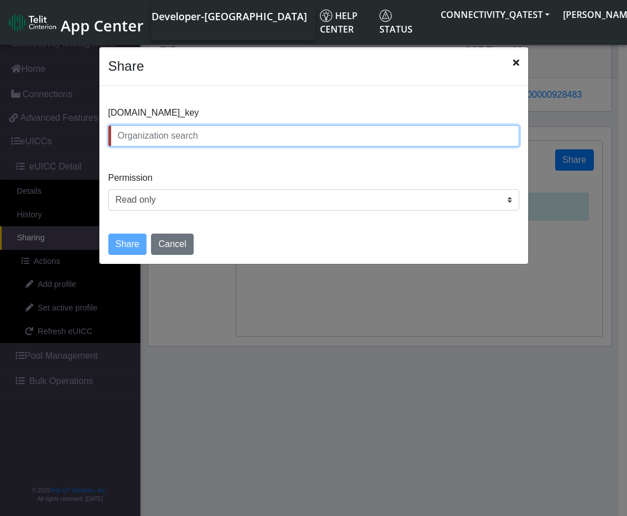
click at [170, 140] on input "text" at bounding box center [313, 135] width 411 height 21
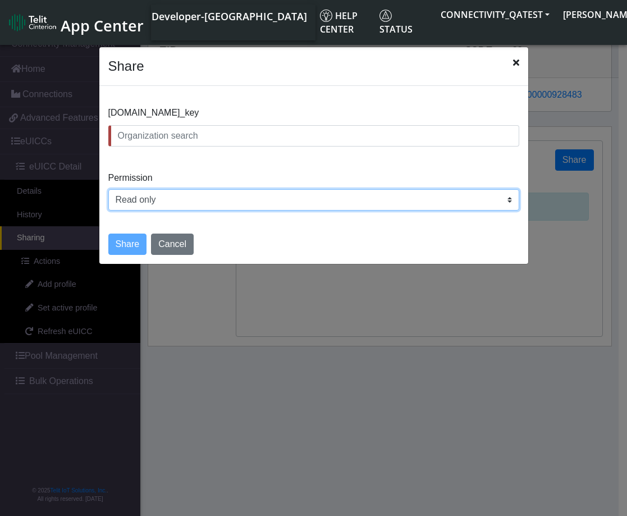
click at [499, 191] on select "Read only Read and write" at bounding box center [313, 199] width 411 height 21
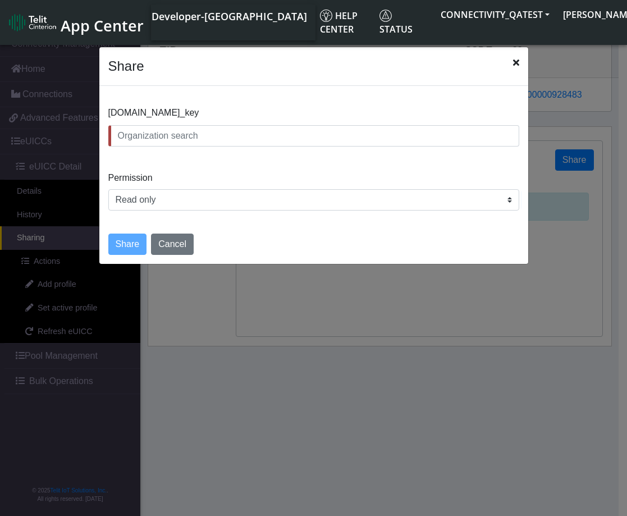
click at [516, 64] on icon "Close" at bounding box center [516, 62] width 6 height 9
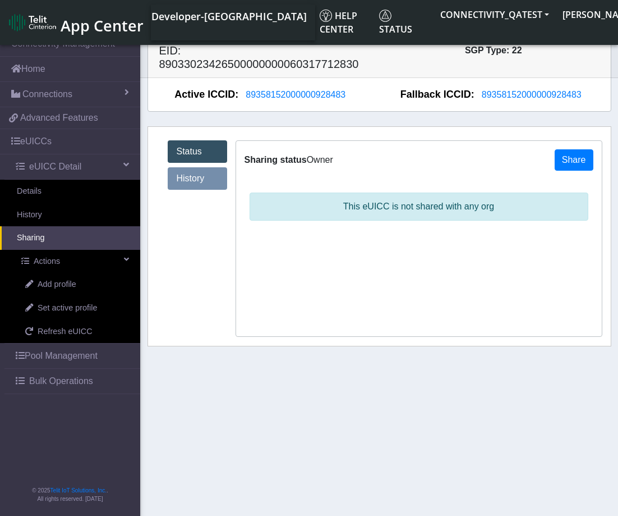
click at [196, 180] on link "History" at bounding box center [197, 178] width 59 height 22
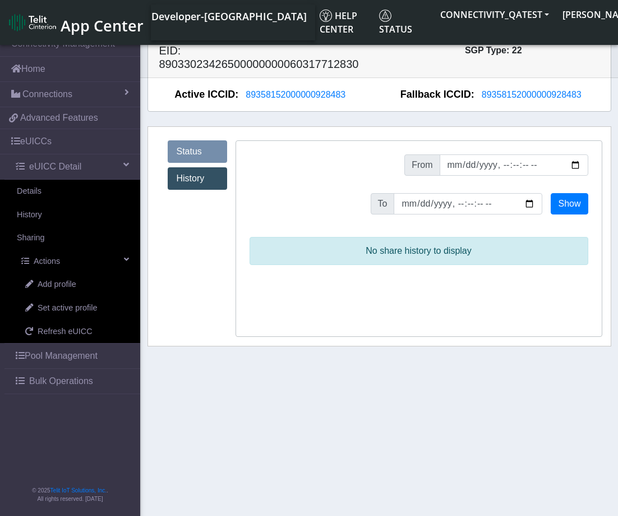
click at [187, 152] on link "Status" at bounding box center [197, 151] width 59 height 22
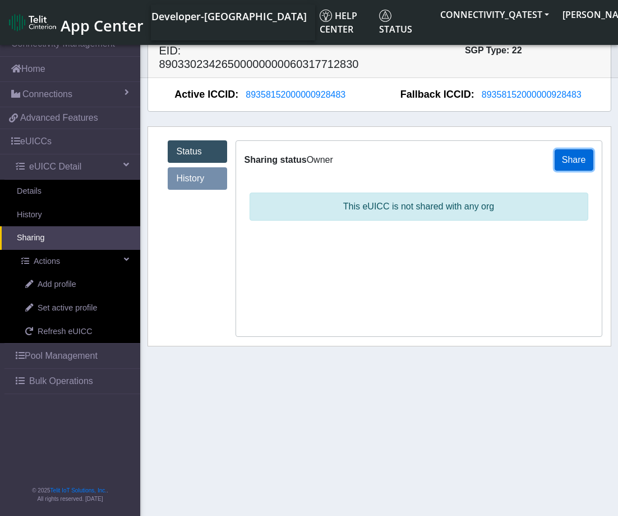
click at [577, 155] on button "Share" at bounding box center [574, 159] width 39 height 21
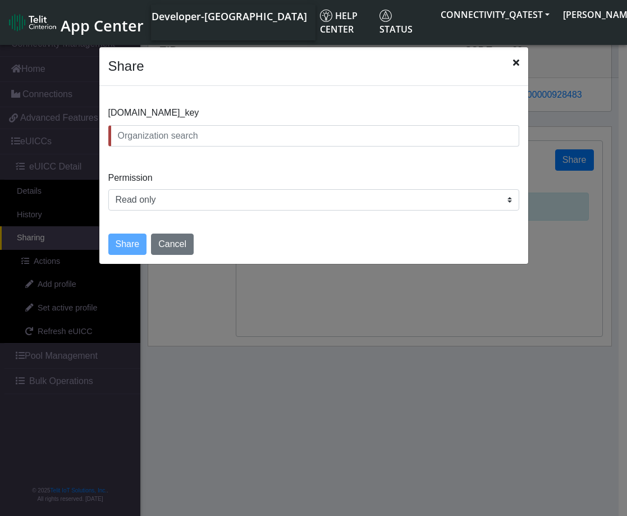
click at [514, 62] on icon "Close" at bounding box center [516, 62] width 6 height 9
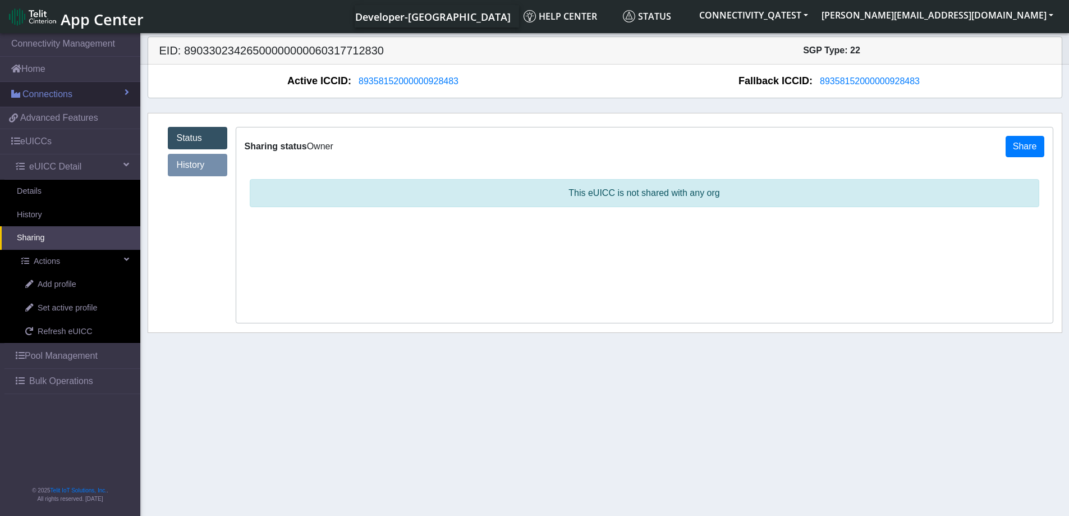
click at [113, 96] on link "Connections" at bounding box center [70, 94] width 140 height 25
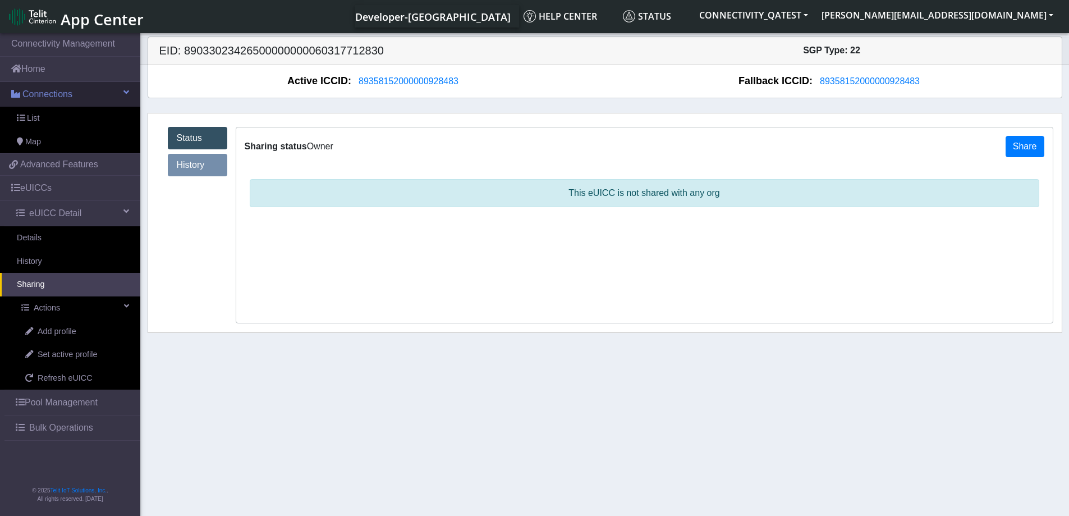
click at [112, 96] on link "Connections" at bounding box center [70, 94] width 140 height 25
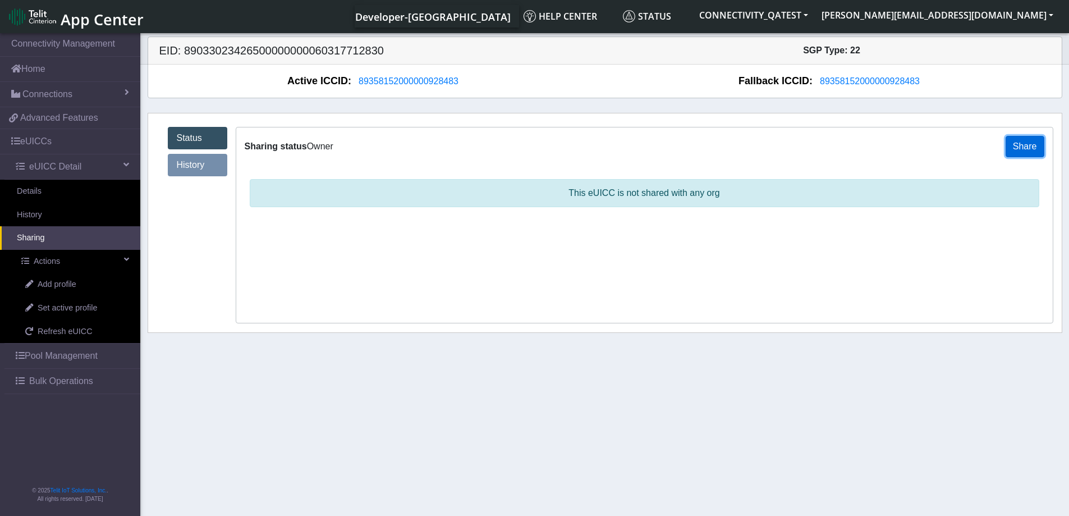
click at [1029, 142] on button "Share" at bounding box center [1025, 146] width 39 height 21
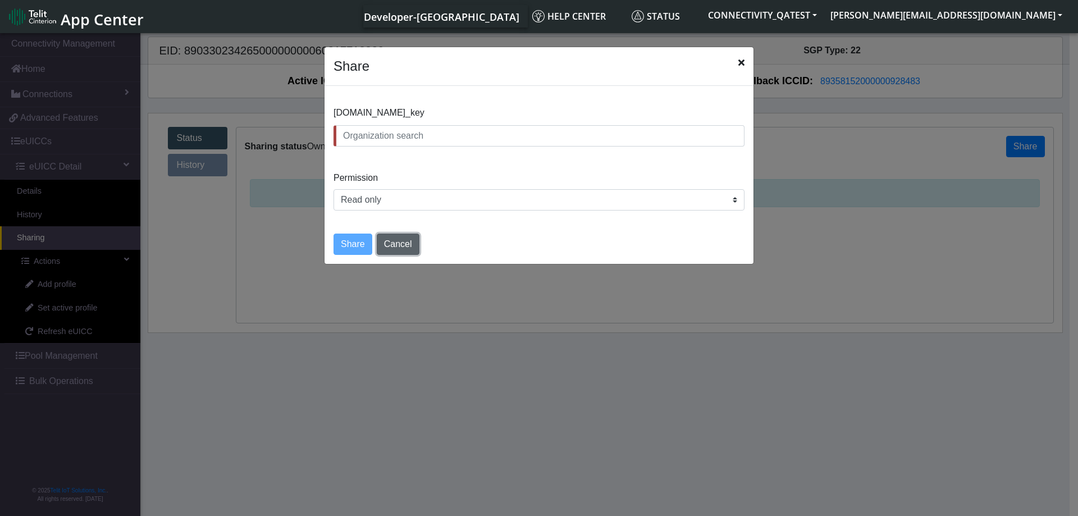
click at [391, 249] on button "Cancel" at bounding box center [398, 243] width 43 height 21
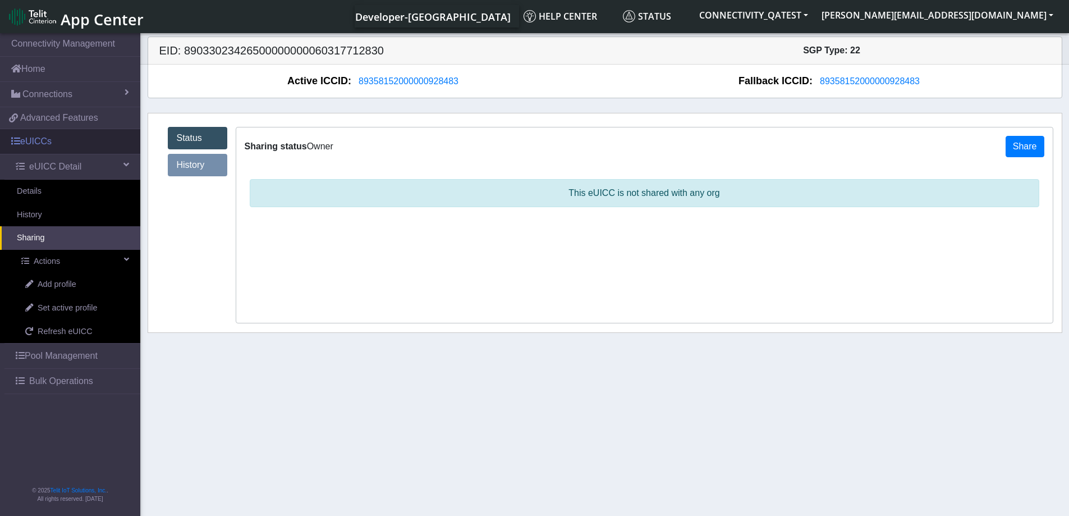
click at [48, 140] on link "eUICCs" at bounding box center [70, 141] width 140 height 25
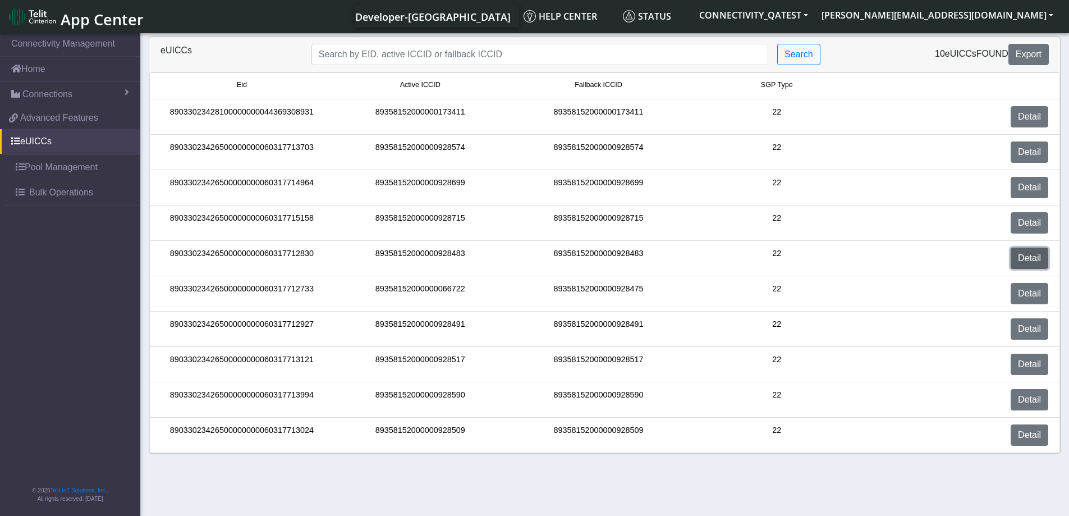
click at [1042, 256] on link "Detail" at bounding box center [1030, 257] width 38 height 21
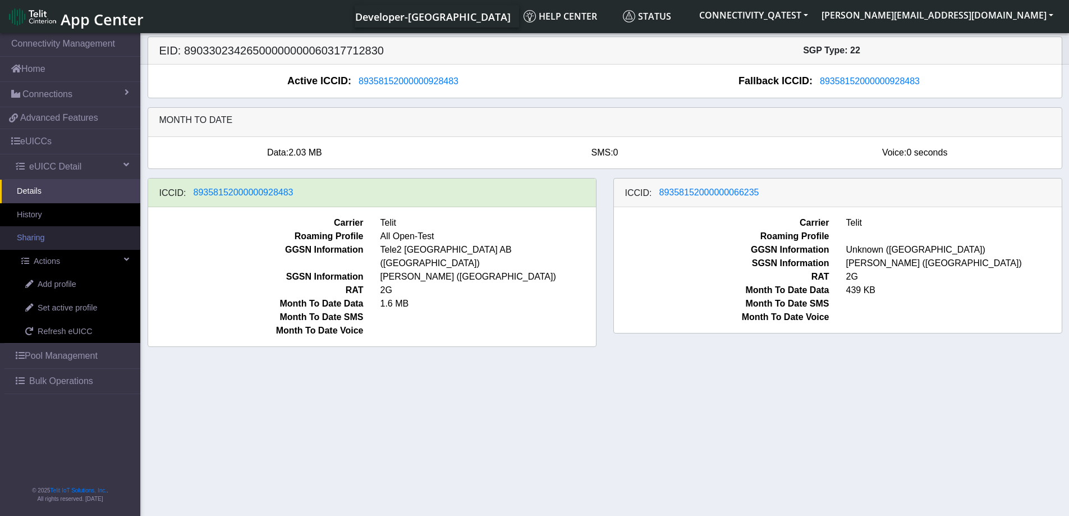
click at [36, 241] on link "Sharing" at bounding box center [70, 238] width 140 height 24
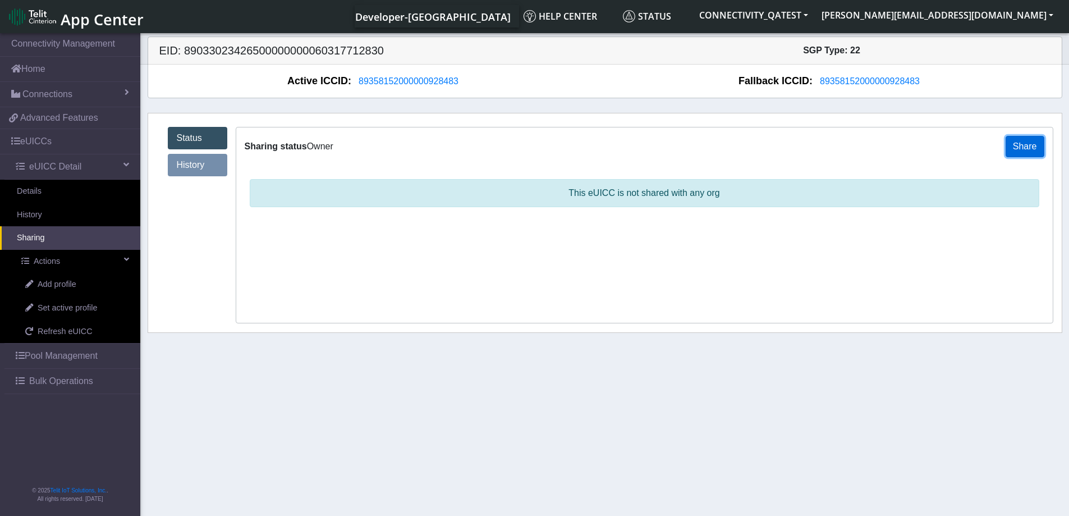
click at [1037, 143] on button "Share" at bounding box center [1025, 146] width 39 height 21
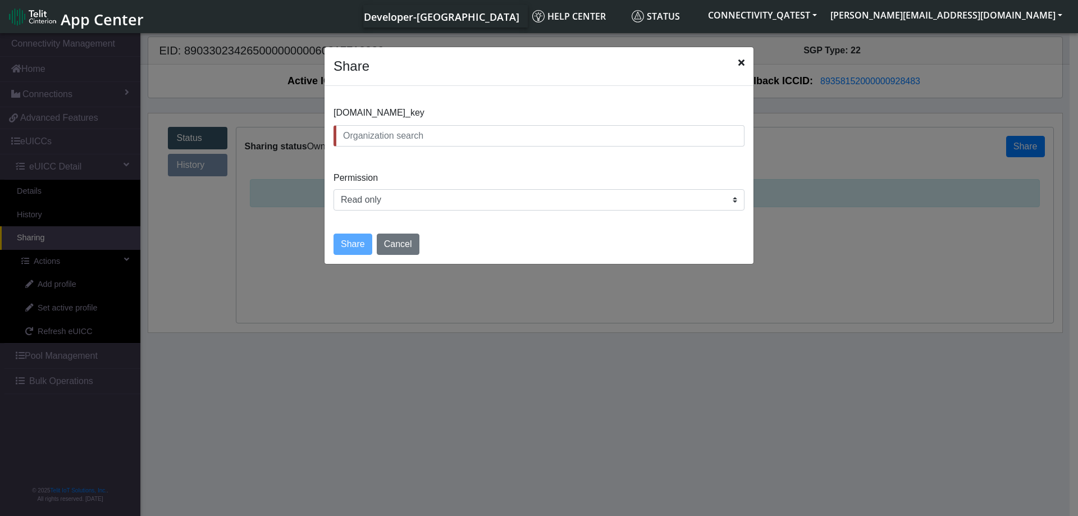
drag, startPoint x: 426, startPoint y: 117, endPoint x: 334, endPoint y: 118, distance: 91.5
click at [334, 118] on label "[DOMAIN_NAME]_key" at bounding box center [538, 112] width 411 height 13
copy span "[DOMAIN_NAME]_key"
drag, startPoint x: 741, startPoint y: 63, endPoint x: 718, endPoint y: 85, distance: 32.1
click at [741, 63] on icon "Close" at bounding box center [741, 62] width 6 height 9
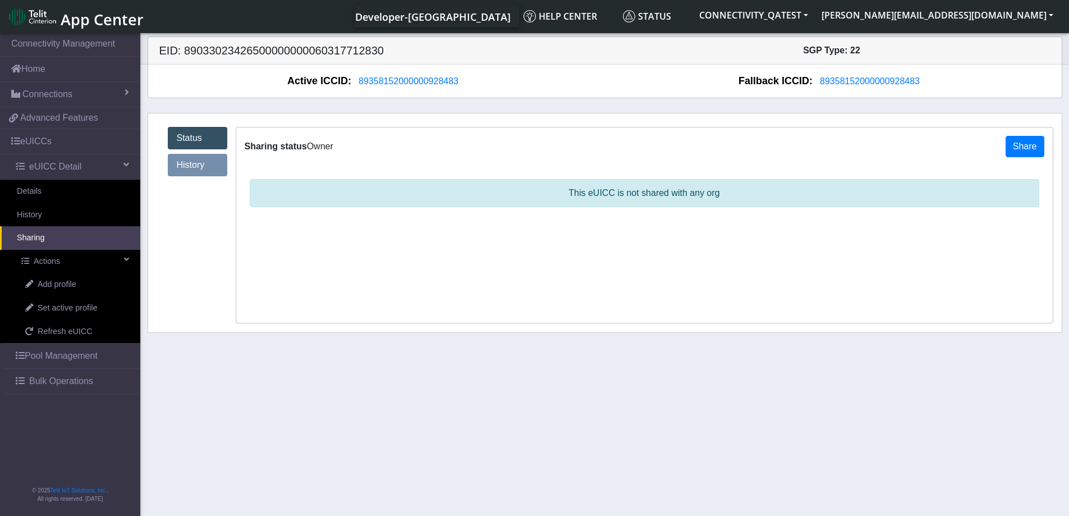
click at [457, 397] on section "Connectivity Management Home Connections List Map 4bd8b11a43000d6677d1f3b0c6b25…" at bounding box center [534, 275] width 1069 height 489
click at [213, 166] on link "History" at bounding box center [197, 165] width 59 height 22
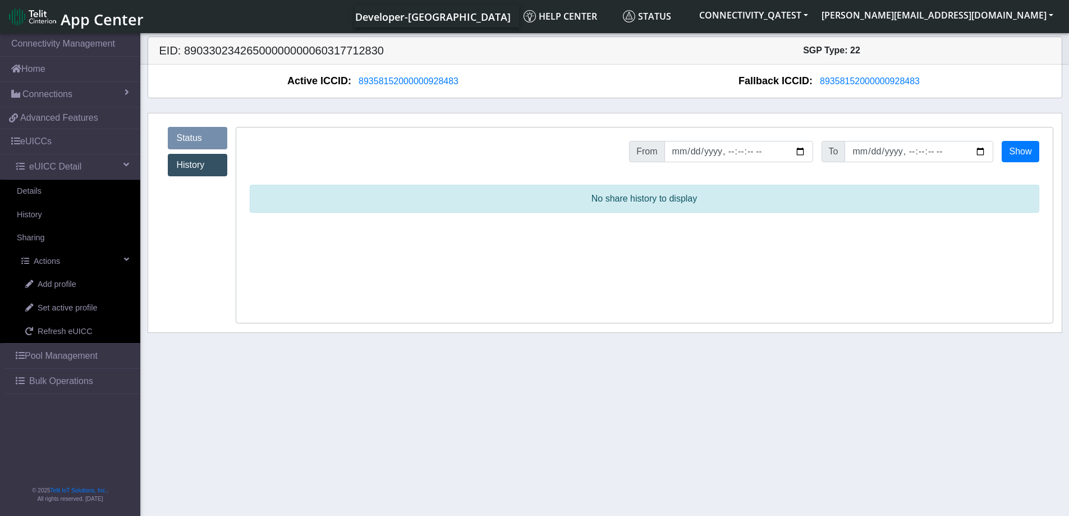
click at [185, 133] on link "Status" at bounding box center [197, 138] width 59 height 22
